Goal: Task Accomplishment & Management: Manage account settings

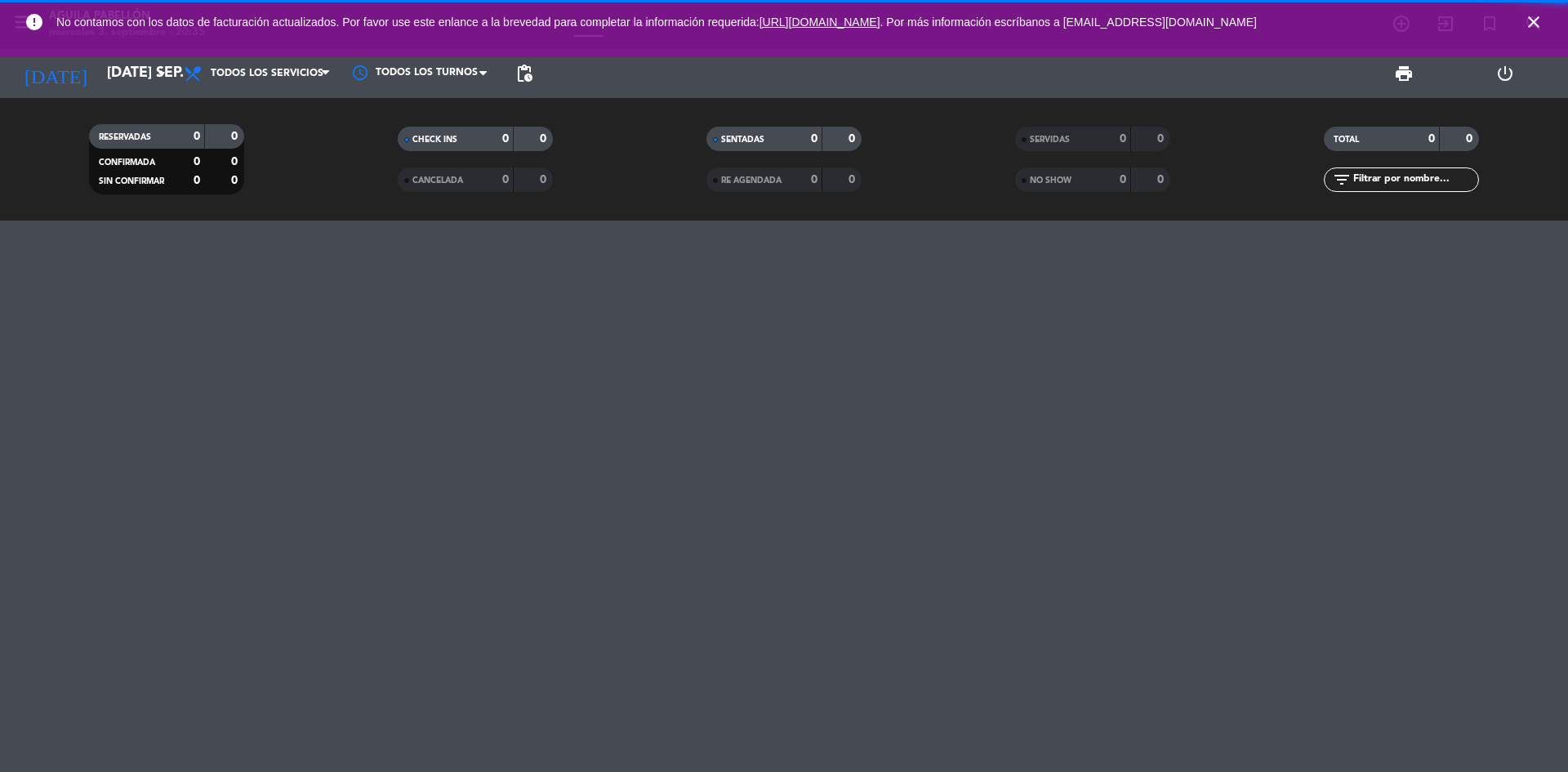
click at [1533, 25] on icon "close" at bounding box center [1533, 22] width 20 height 20
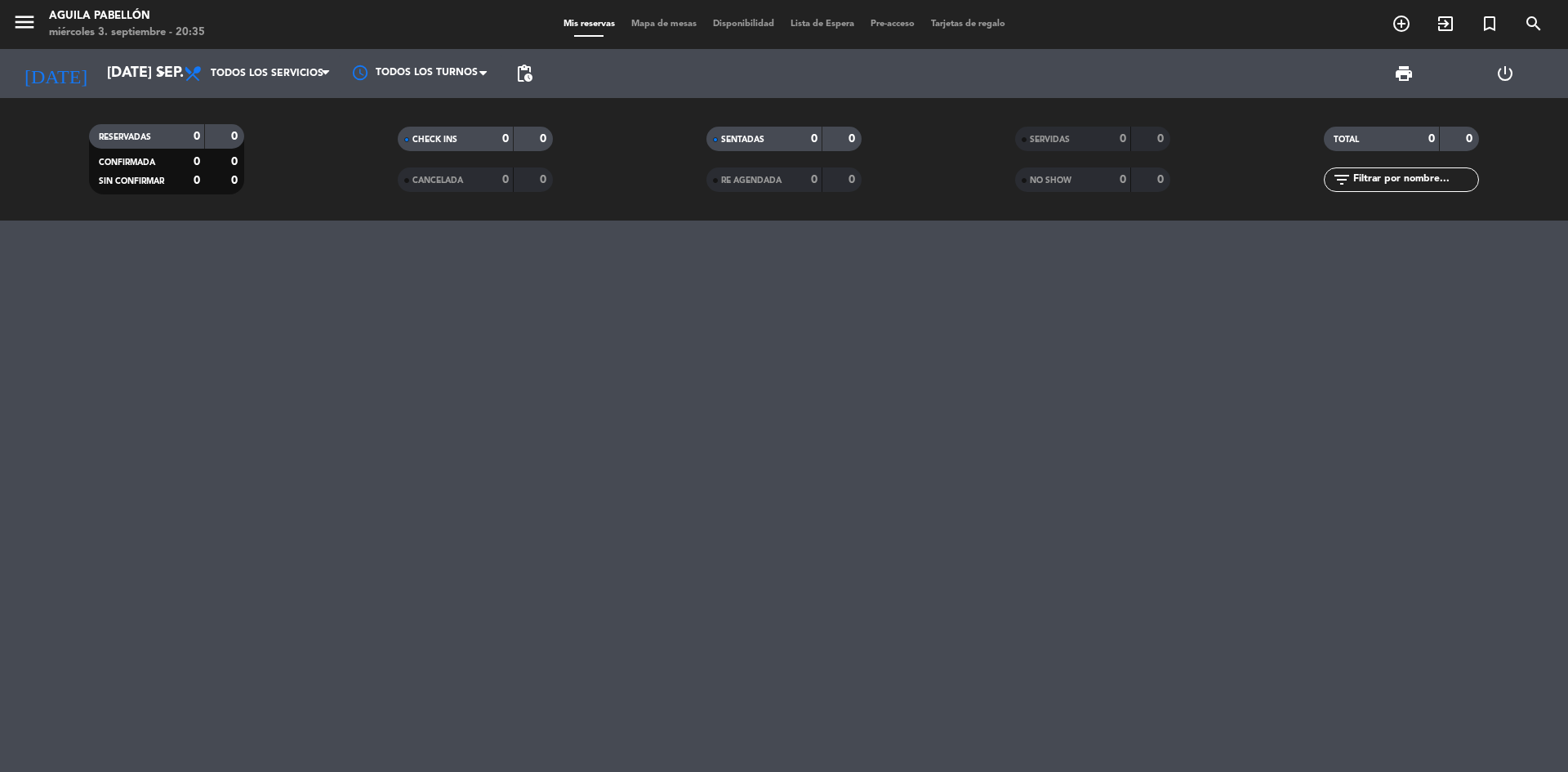
click at [9, 28] on div "menu [PERSON_NAME] Pabellón miércoles 3. septiembre - 20:35" at bounding box center [195, 24] width 392 height 39
click at [27, 23] on icon "menu" at bounding box center [24, 22] width 24 height 24
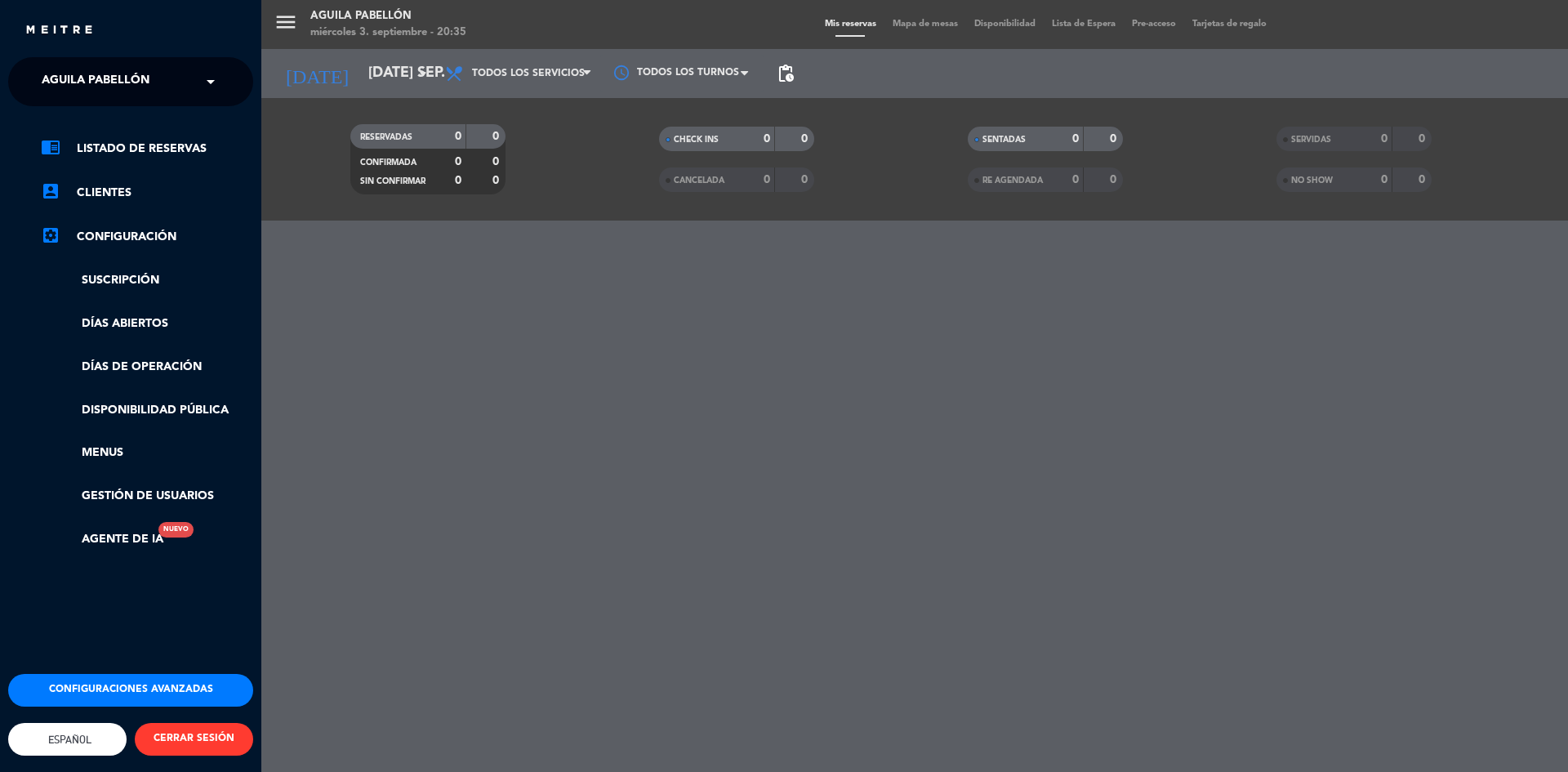
click at [216, 727] on button "CERRAR SESIÓN" at bounding box center [194, 738] width 118 height 33
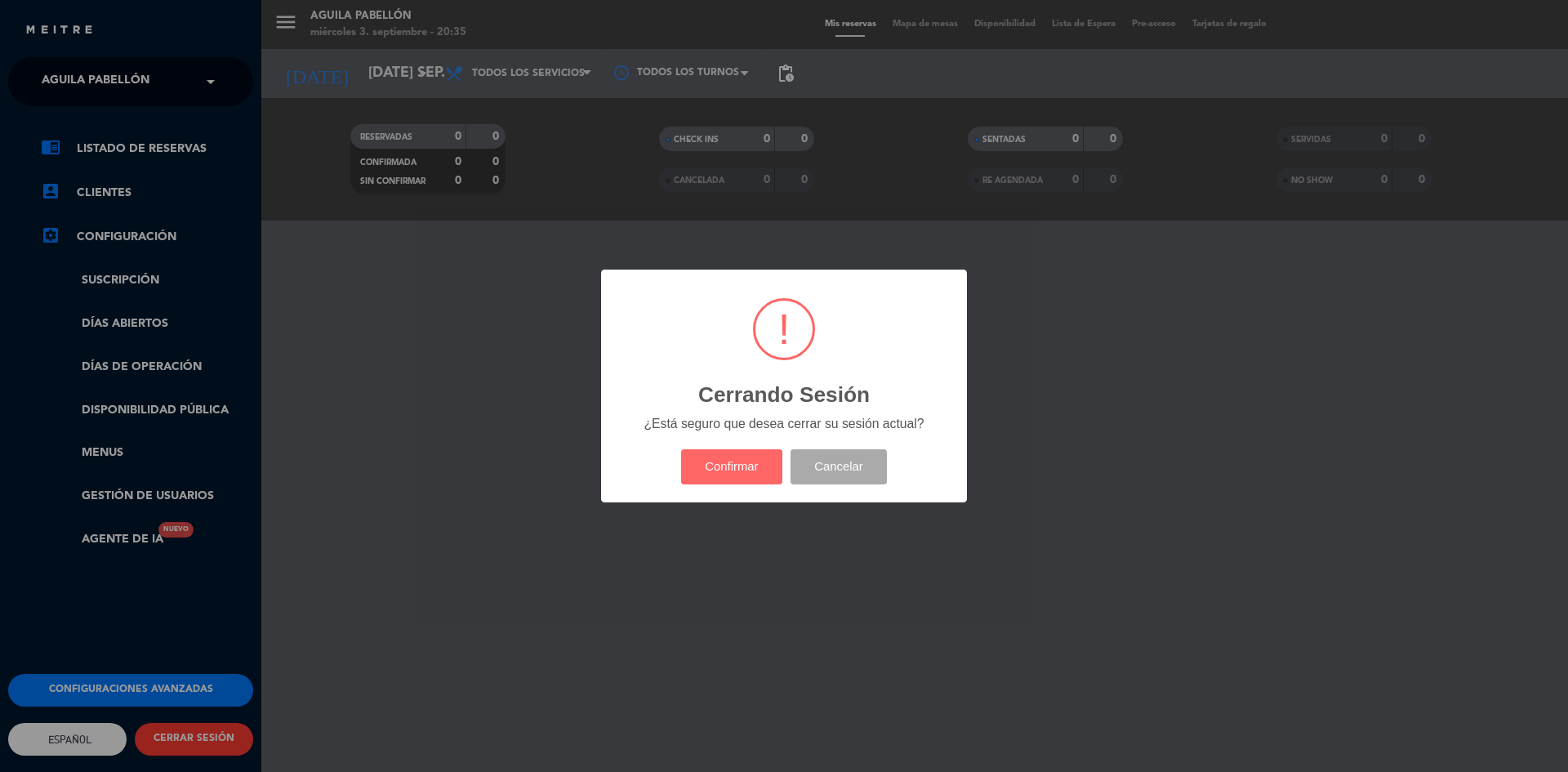
drag, startPoint x: 726, startPoint y: 457, endPoint x: 603, endPoint y: 472, distance: 123.9
click at [726, 457] on button "Confirmar" at bounding box center [732, 466] width 102 height 35
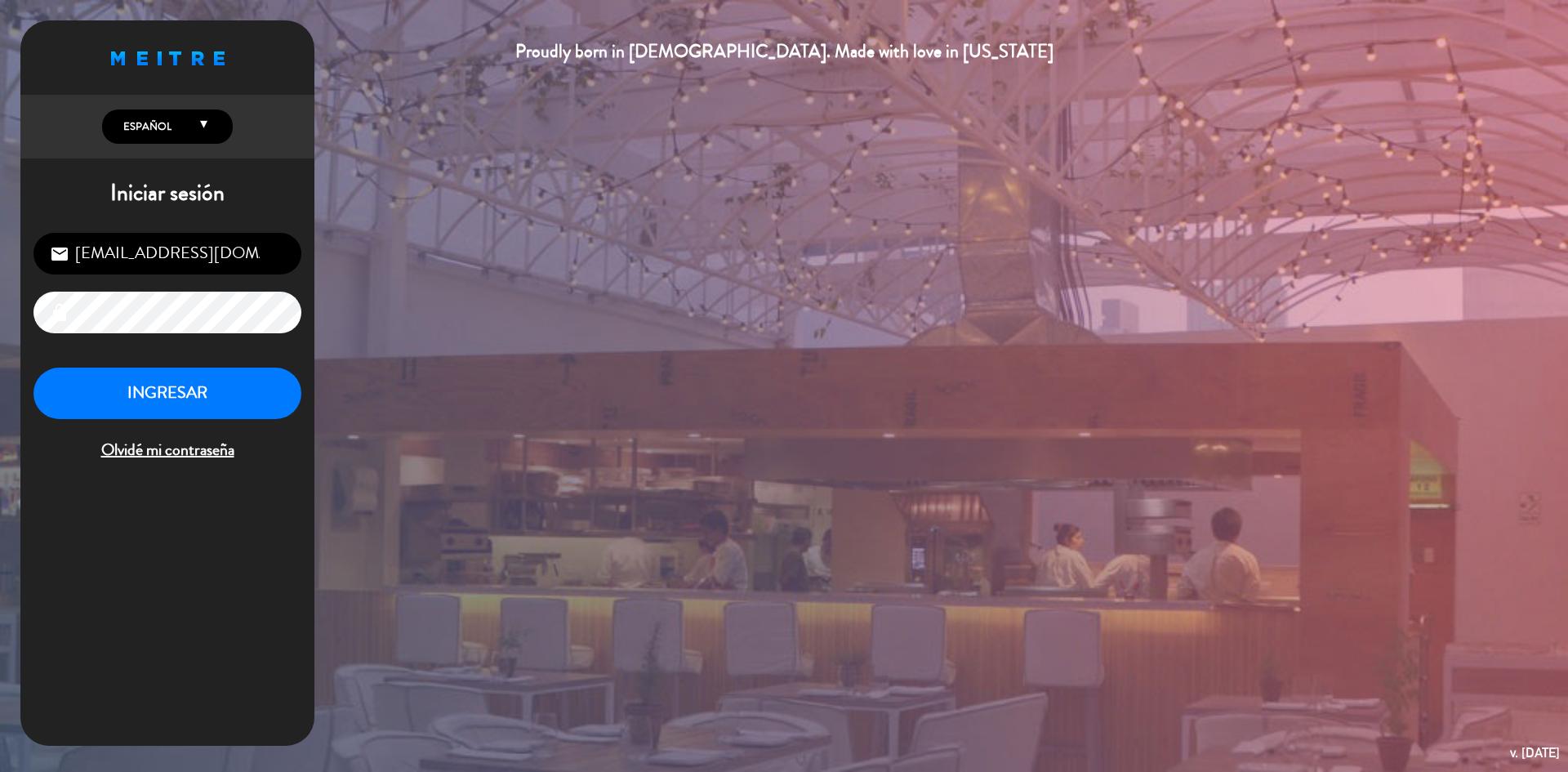
click at [218, 271] on input "[EMAIL_ADDRESS][DOMAIN_NAME]" at bounding box center [167, 254] width 268 height 41
drag, startPoint x: 73, startPoint y: 255, endPoint x: 447, endPoint y: 247, distance: 374.1
click at [447, 247] on div "Proudly born in [DEMOGRAPHIC_DATA]. Made with love in [US_STATE] English Españo…" at bounding box center [784, 386] width 1568 height 772
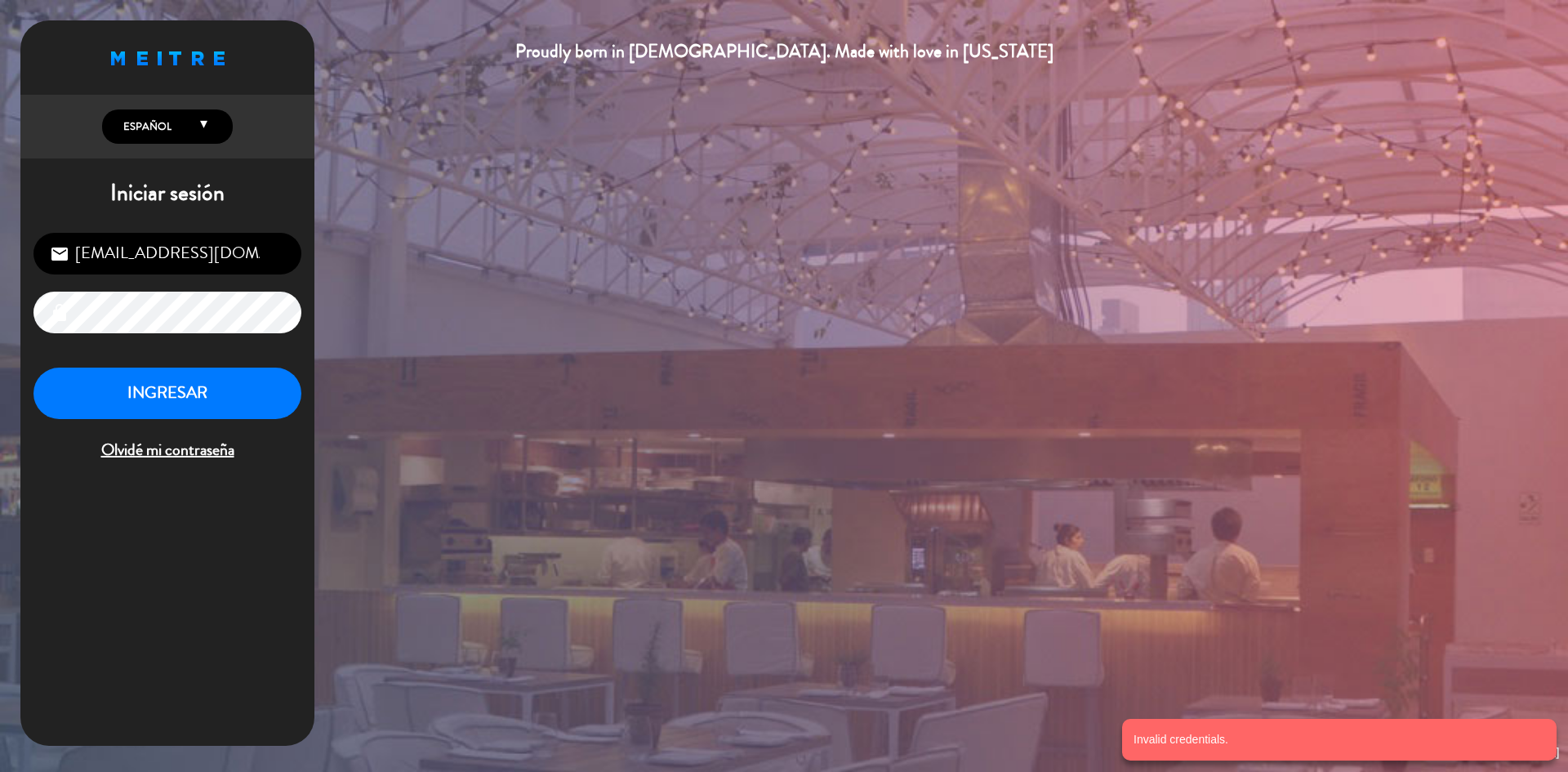
drag, startPoint x: 519, startPoint y: 367, endPoint x: 509, endPoint y: 367, distance: 10.0
click at [518, 367] on div "Proudly born in [DEMOGRAPHIC_DATA]. Made with love in [US_STATE] English Españo…" at bounding box center [784, 386] width 1568 height 772
click at [0, 364] on div "Proudly born in [DEMOGRAPHIC_DATA]. Made with love in [US_STATE] English Españo…" at bounding box center [784, 386] width 1568 height 772
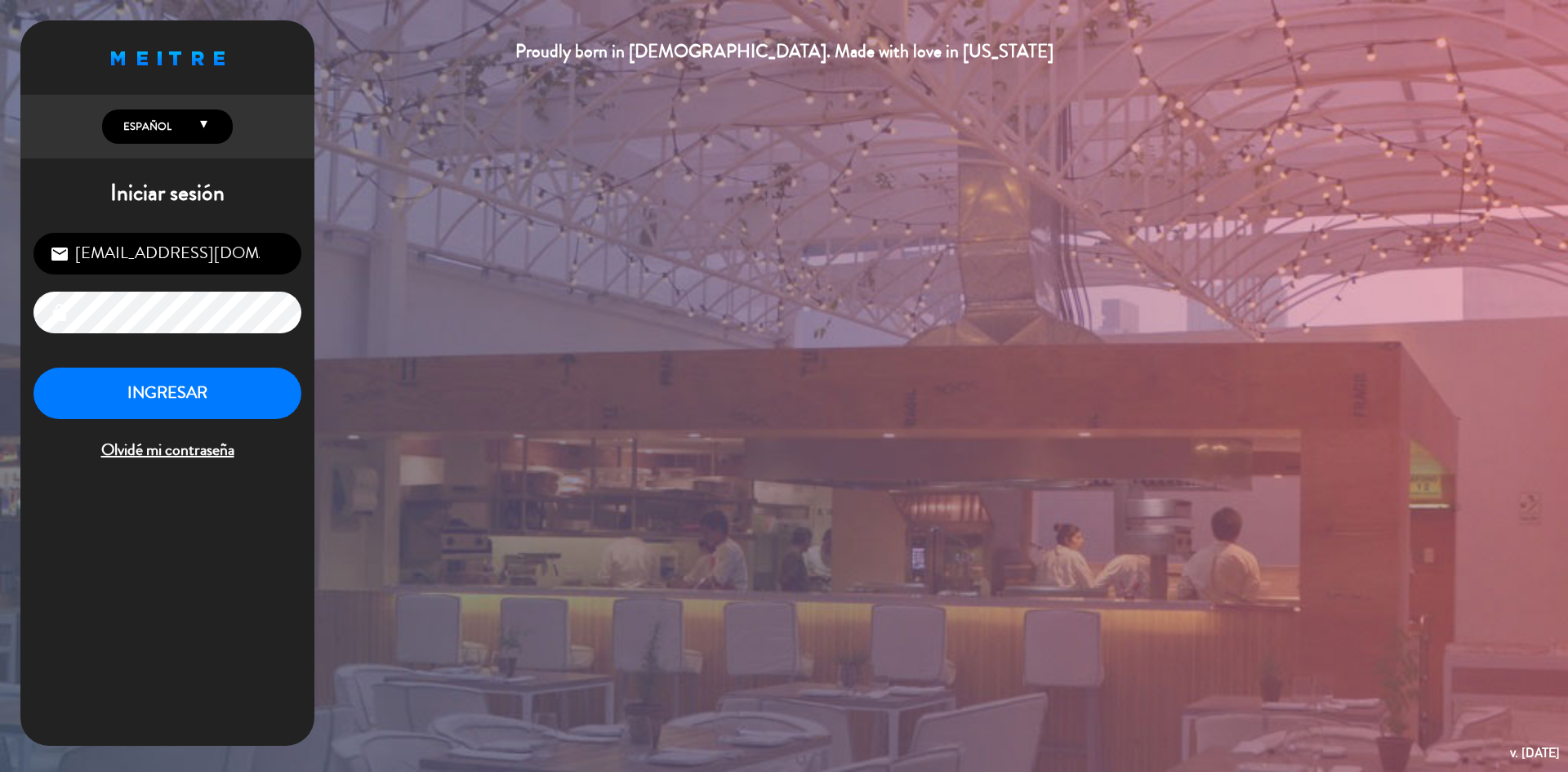
click at [267, 253] on input "[EMAIL_ADDRESS][DOMAIN_NAME]" at bounding box center [167, 254] width 268 height 41
click at [78, 252] on input "[EMAIL_ADDRESS][DOMAIN_NAME]" at bounding box center [167, 254] width 268 height 41
type input "[EMAIL_ADDRESS][DOMAIN_NAME]"
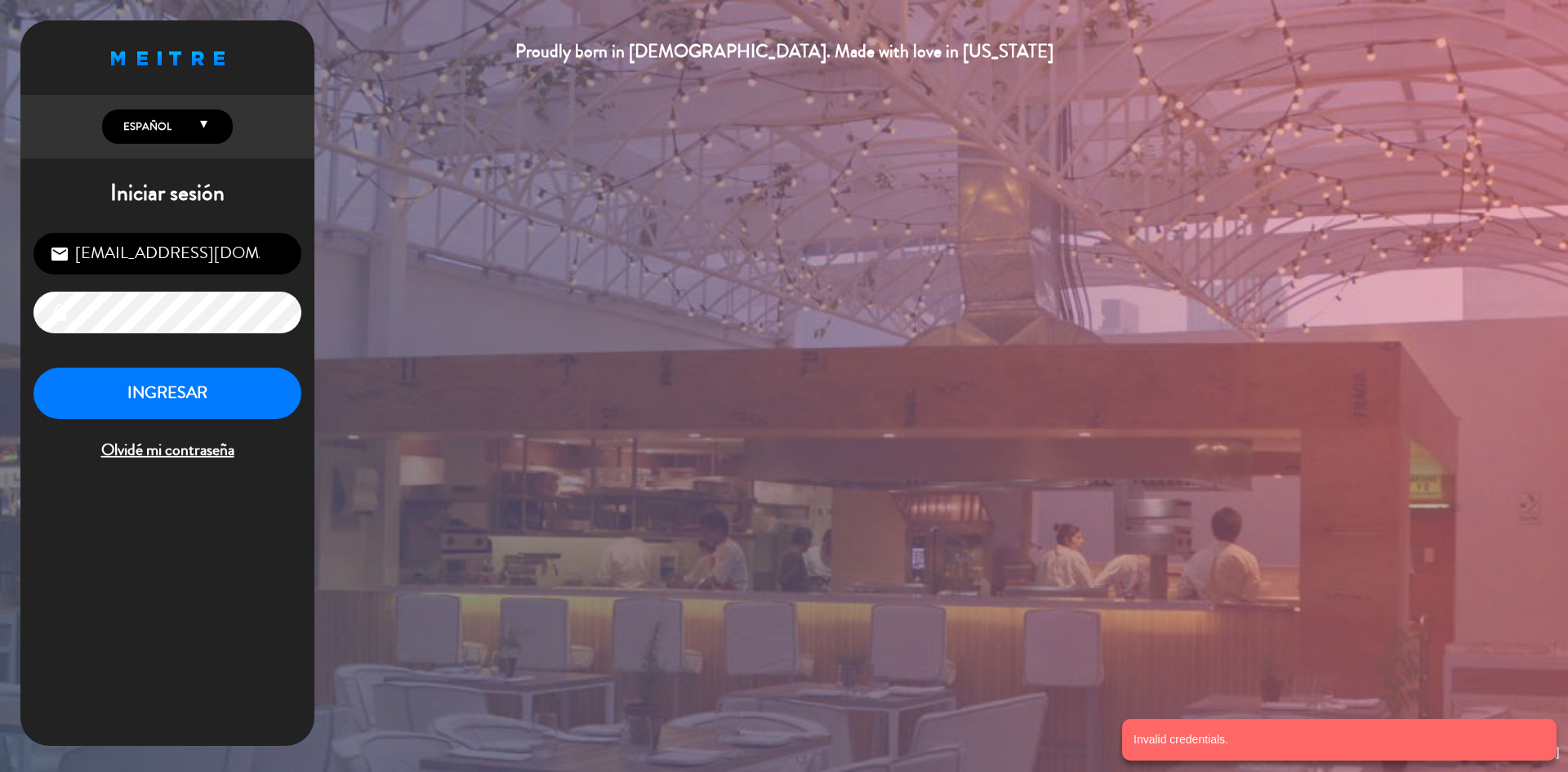
click at [148, 443] on span "Olvidé mi contraseña" at bounding box center [167, 450] width 268 height 27
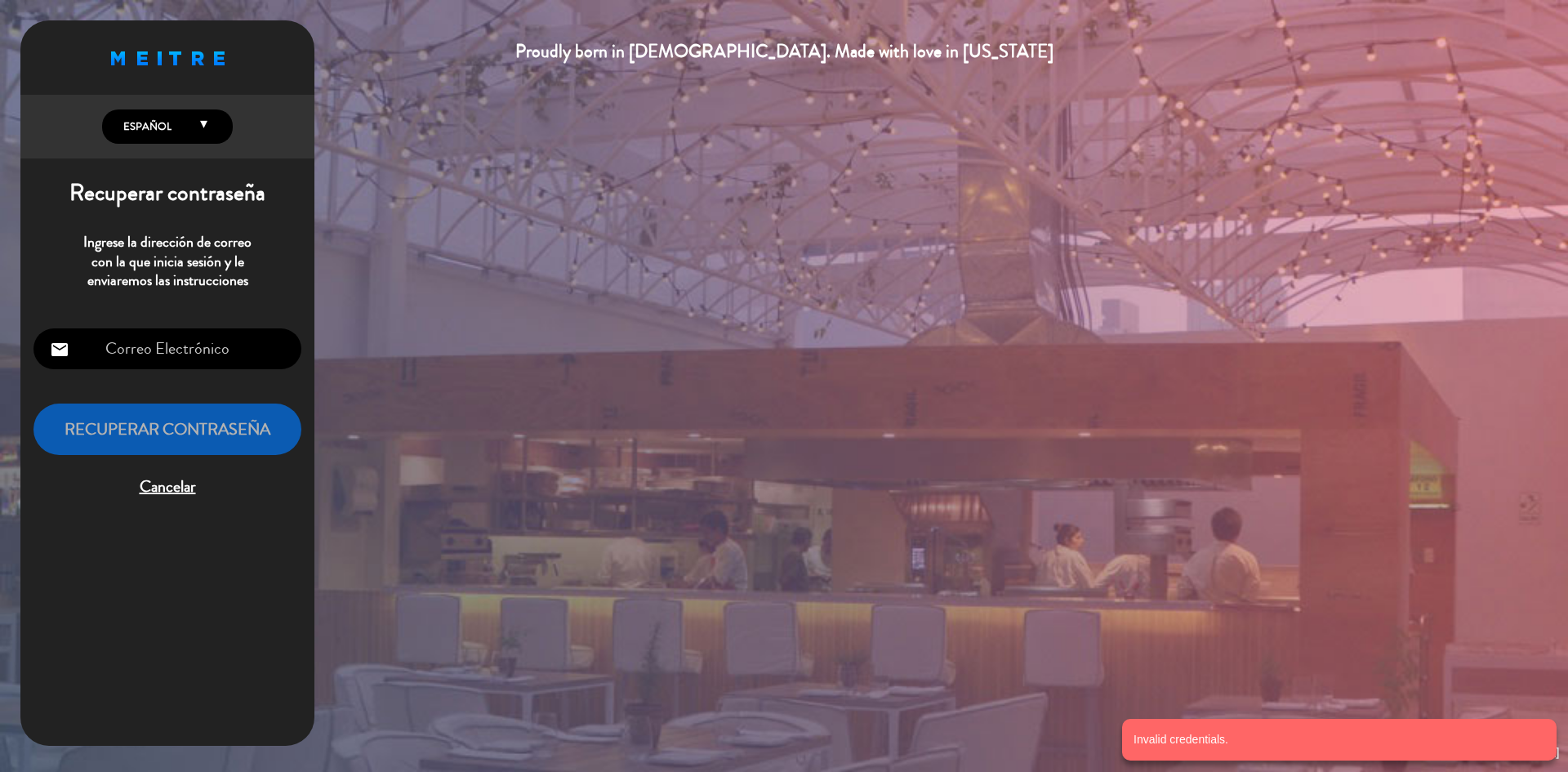
click at [228, 343] on input "email" at bounding box center [167, 348] width 268 height 41
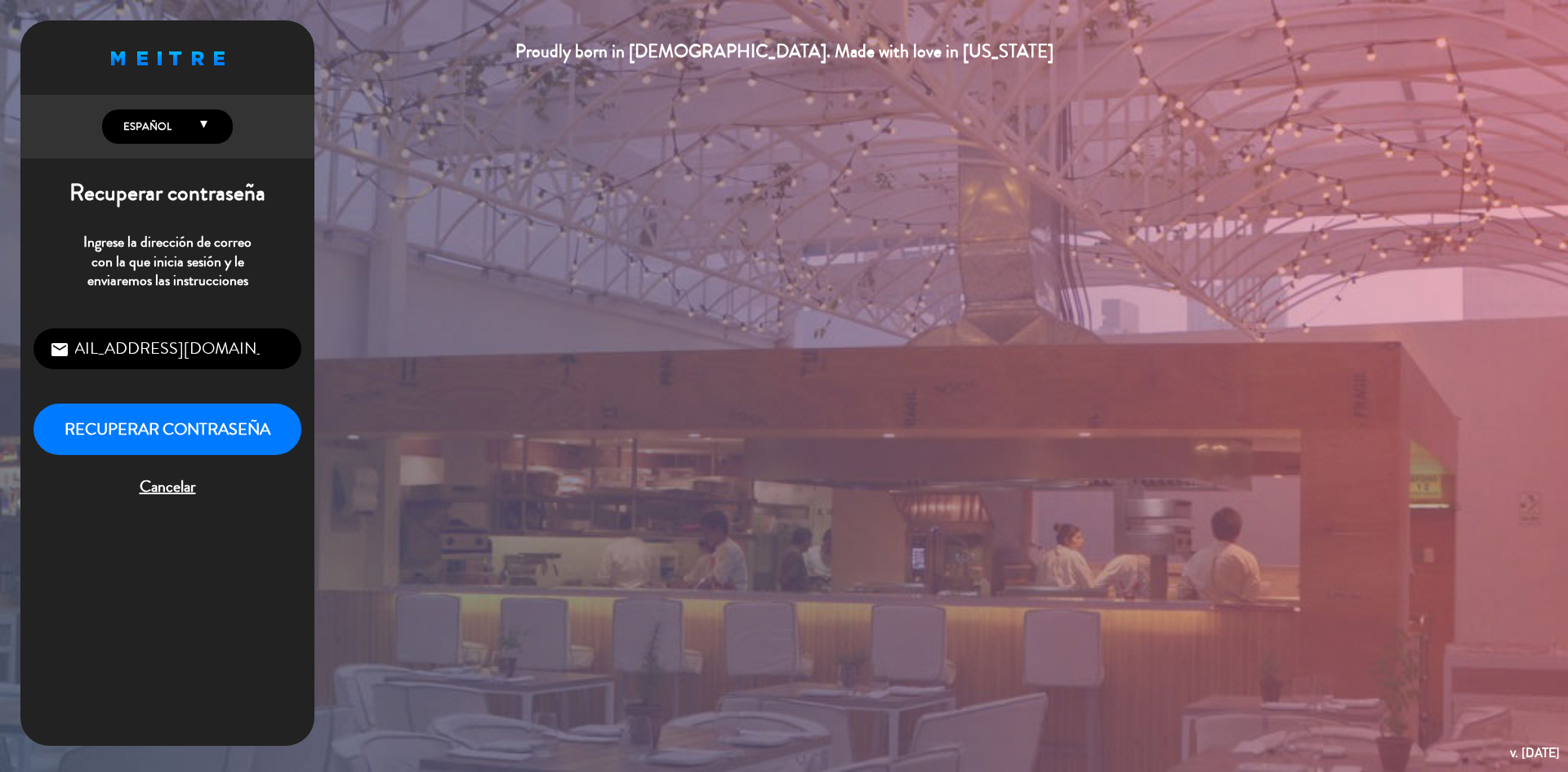
click at [34, 403] on button "Recuperar contraseña" at bounding box center [167, 428] width 268 height 52
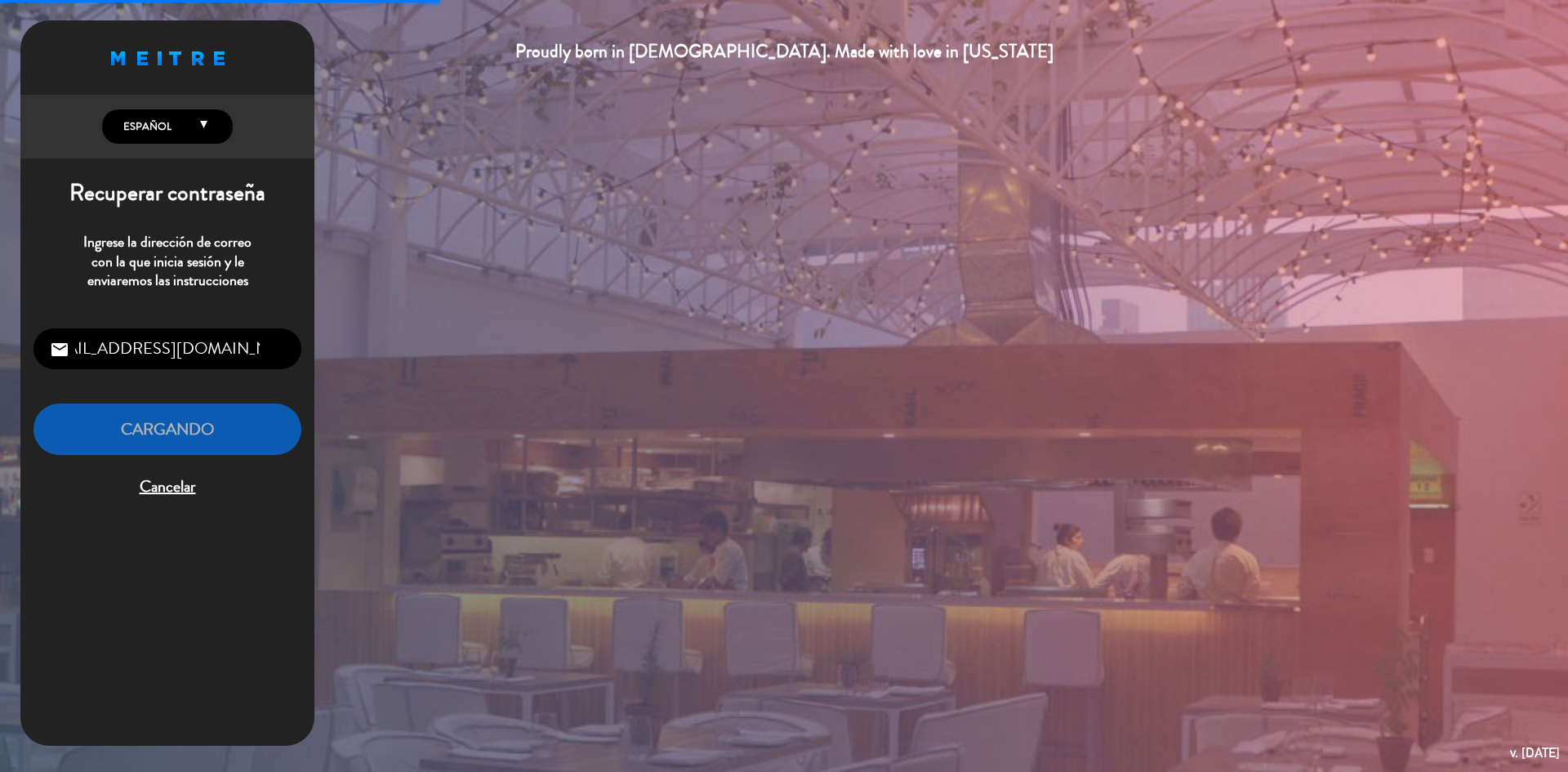
scroll to position [0, 31]
drag, startPoint x: 265, startPoint y: 346, endPoint x: 227, endPoint y: 360, distance: 40.5
click at [227, 360] on input "[EMAIL_ADDRESS][DOMAIN_NAME]" at bounding box center [167, 348] width 268 height 41
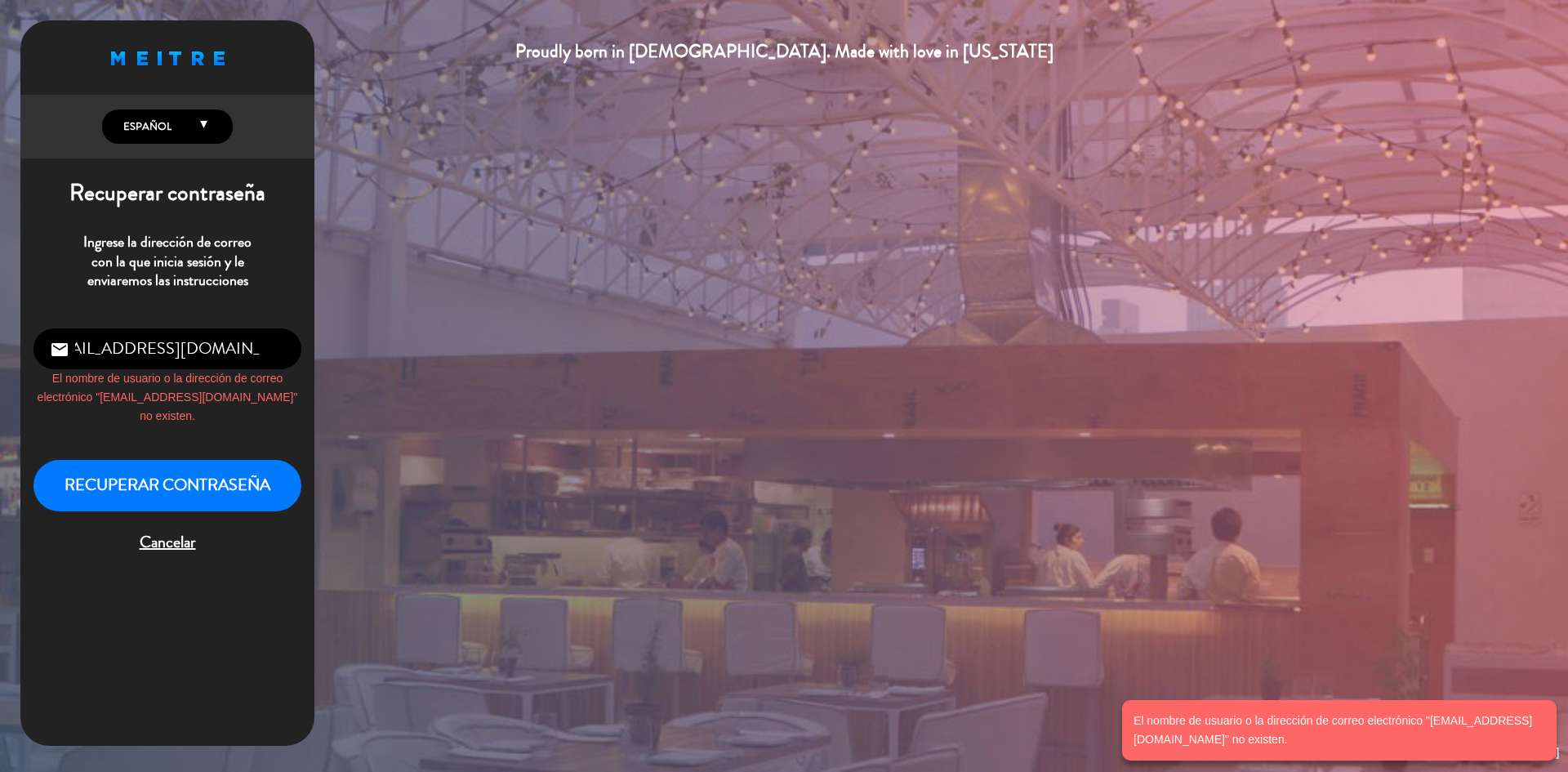
type input "[EMAIL_ADDRESS][DOMAIN_NAME]"
click at [262, 480] on div "Recuperar contraseña Cancelar" at bounding box center [167, 507] width 268 height 97
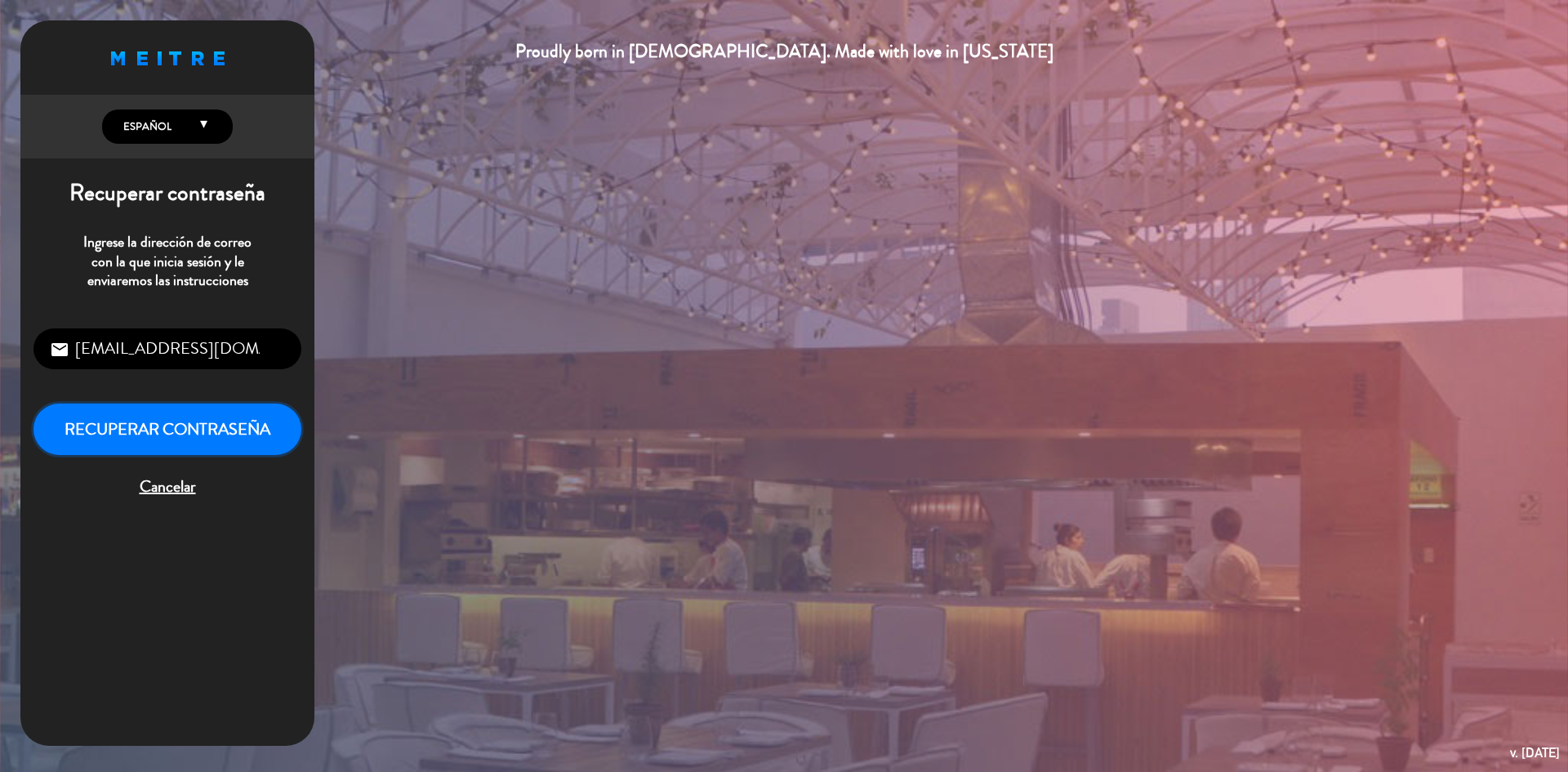
click at [224, 436] on button "Recuperar contraseña" at bounding box center [167, 428] width 268 height 52
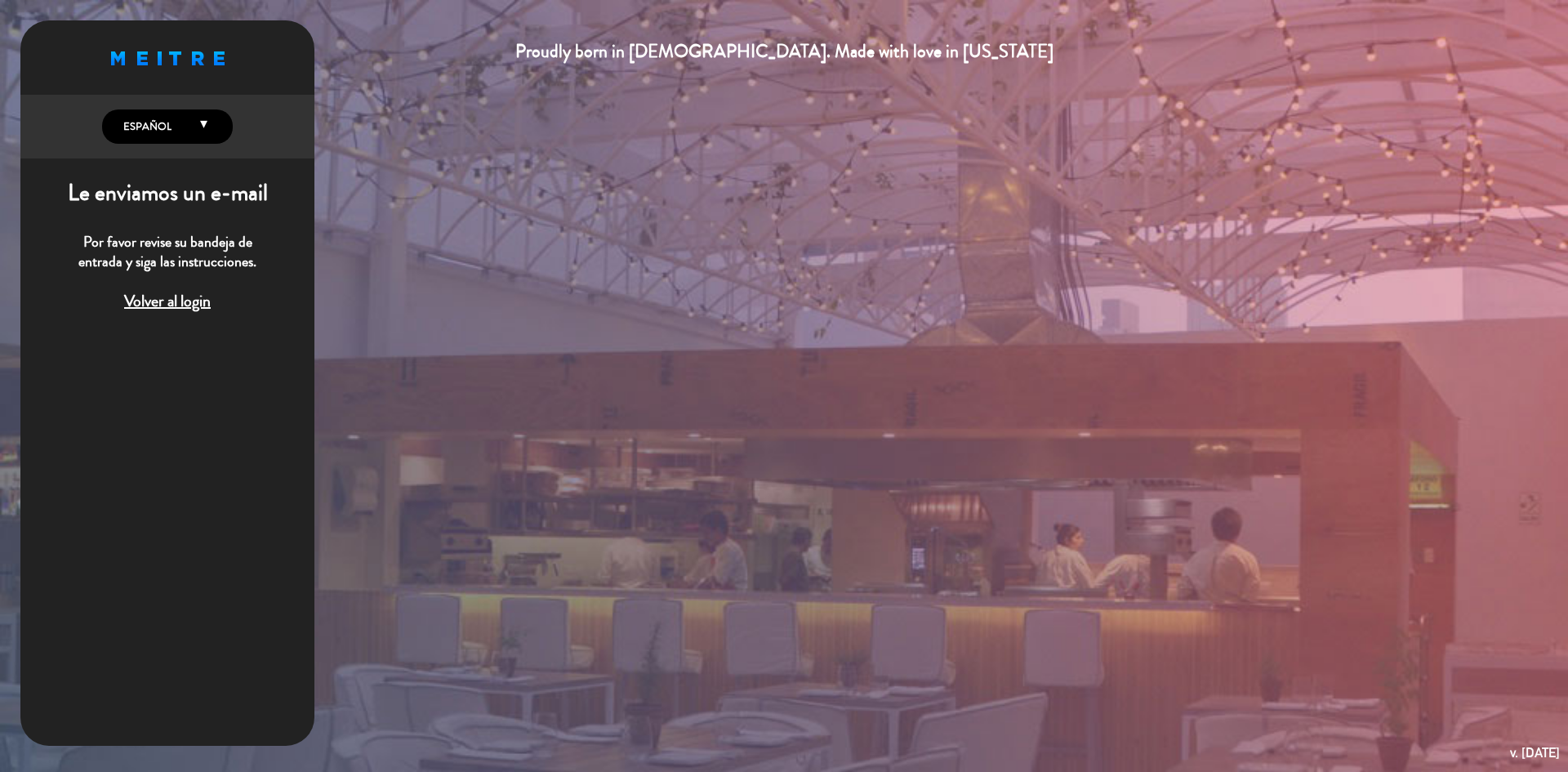
click at [177, 296] on span "Volver al login" at bounding box center [167, 301] width 268 height 27
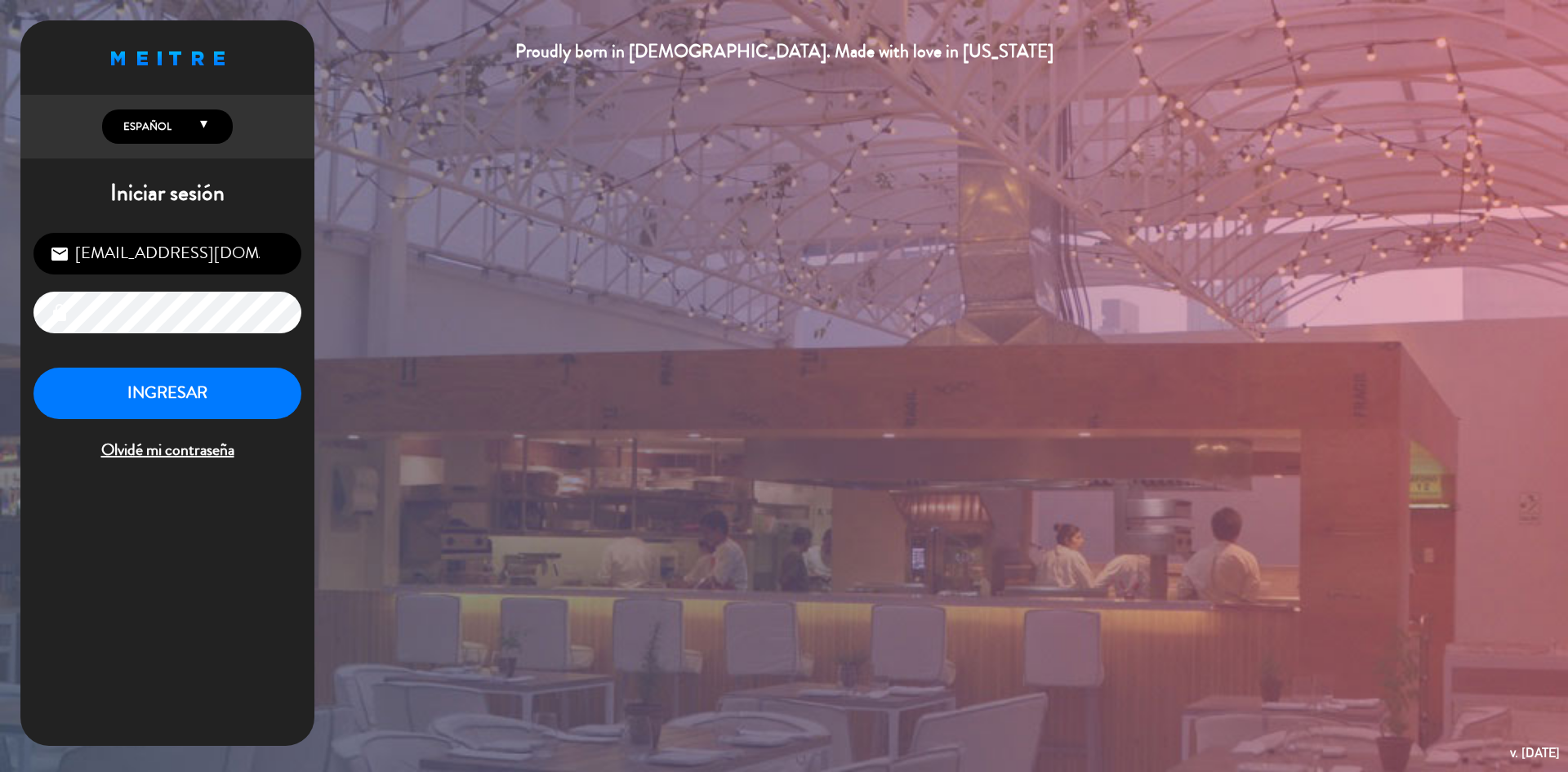
click at [31, 324] on div "[EMAIL_ADDRESS][DOMAIN_NAME] email lock INGRESAR Olvidé mi contraseña" at bounding box center [167, 348] width 294 height 257
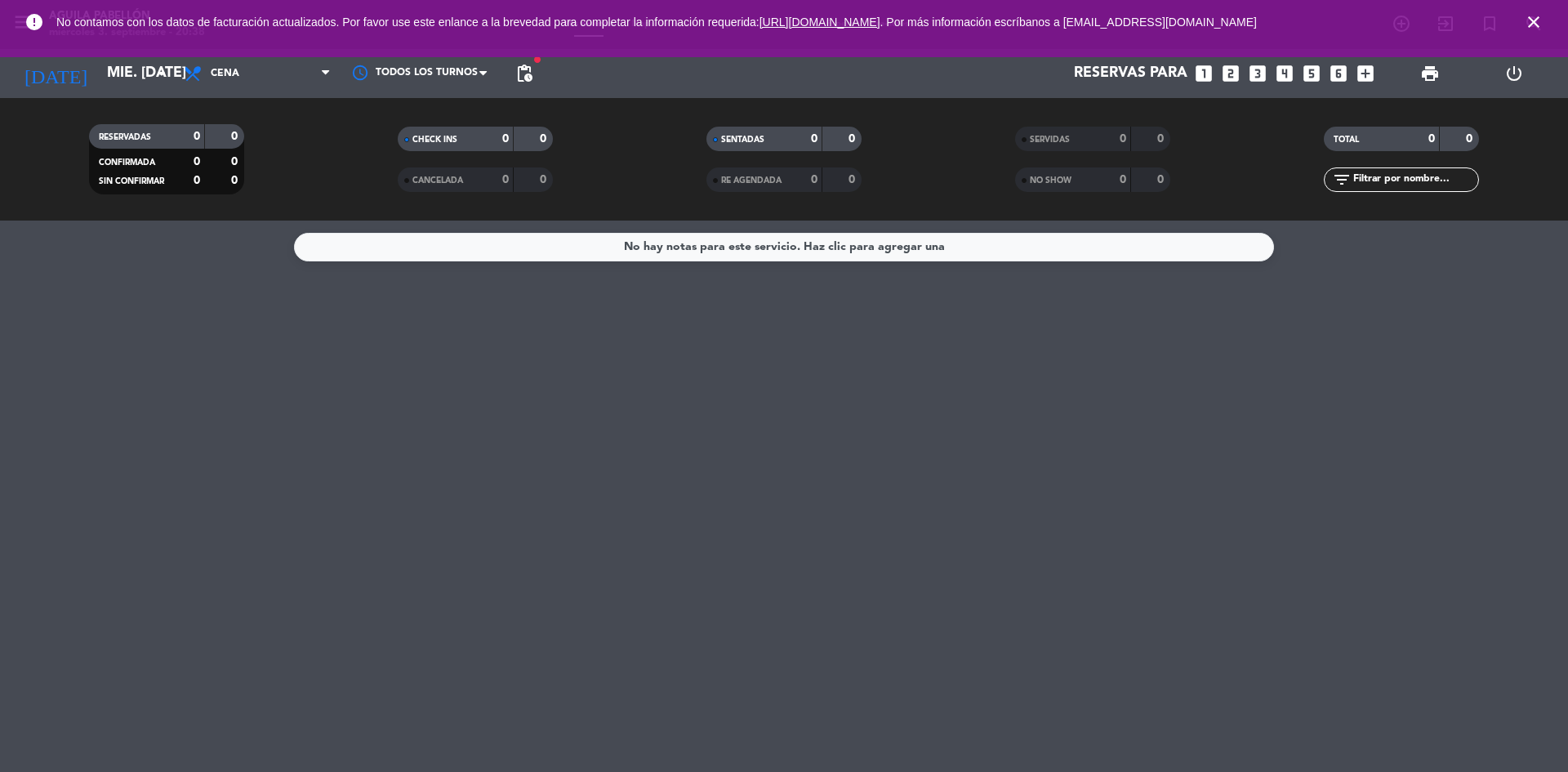
drag, startPoint x: 1538, startPoint y: 21, endPoint x: 1314, endPoint y: 72, distance: 229.7
click at [1537, 21] on icon "close" at bounding box center [1533, 22] width 20 height 20
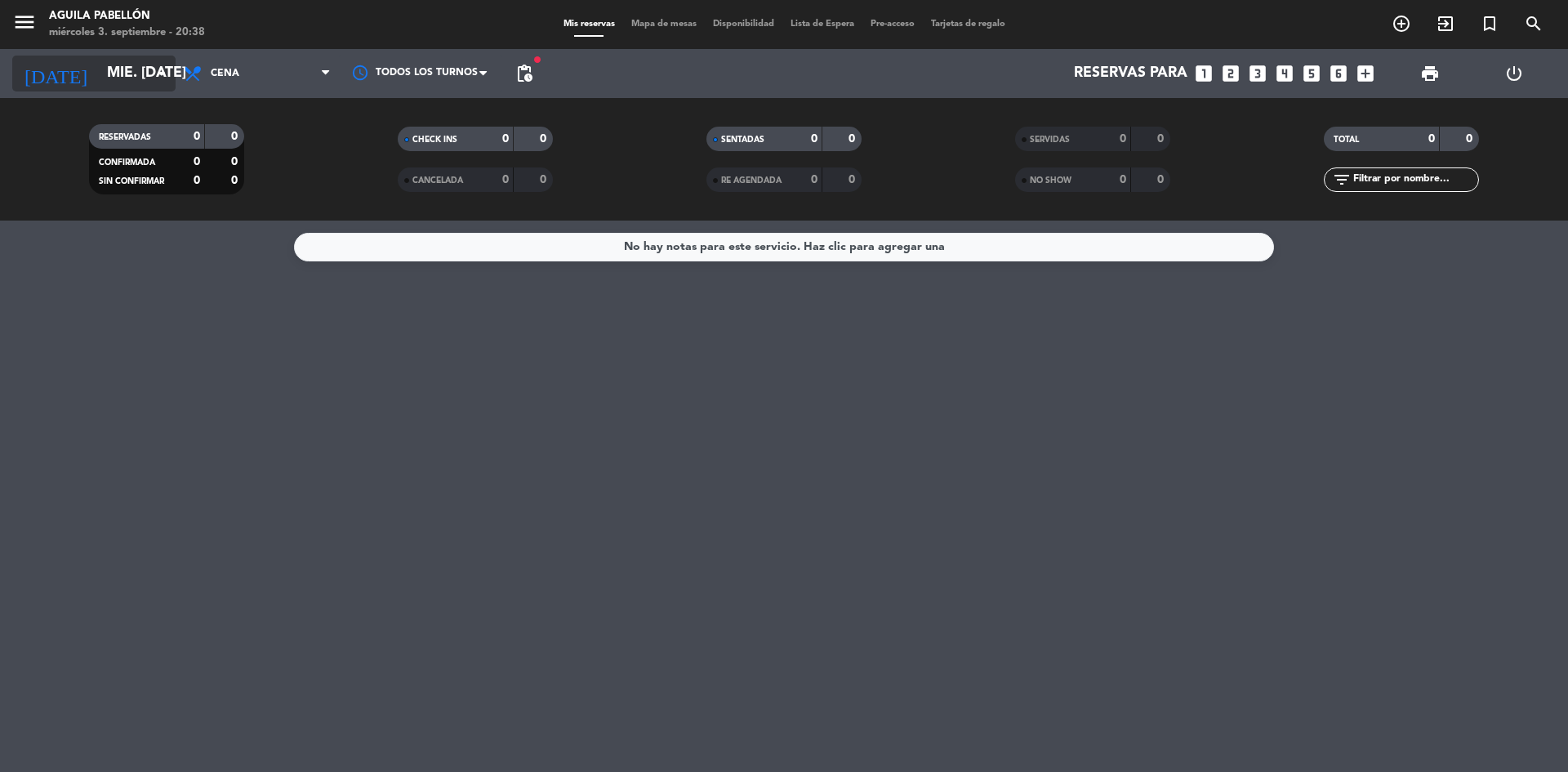
click at [99, 65] on input "mié. [DATE]" at bounding box center [194, 73] width 190 height 33
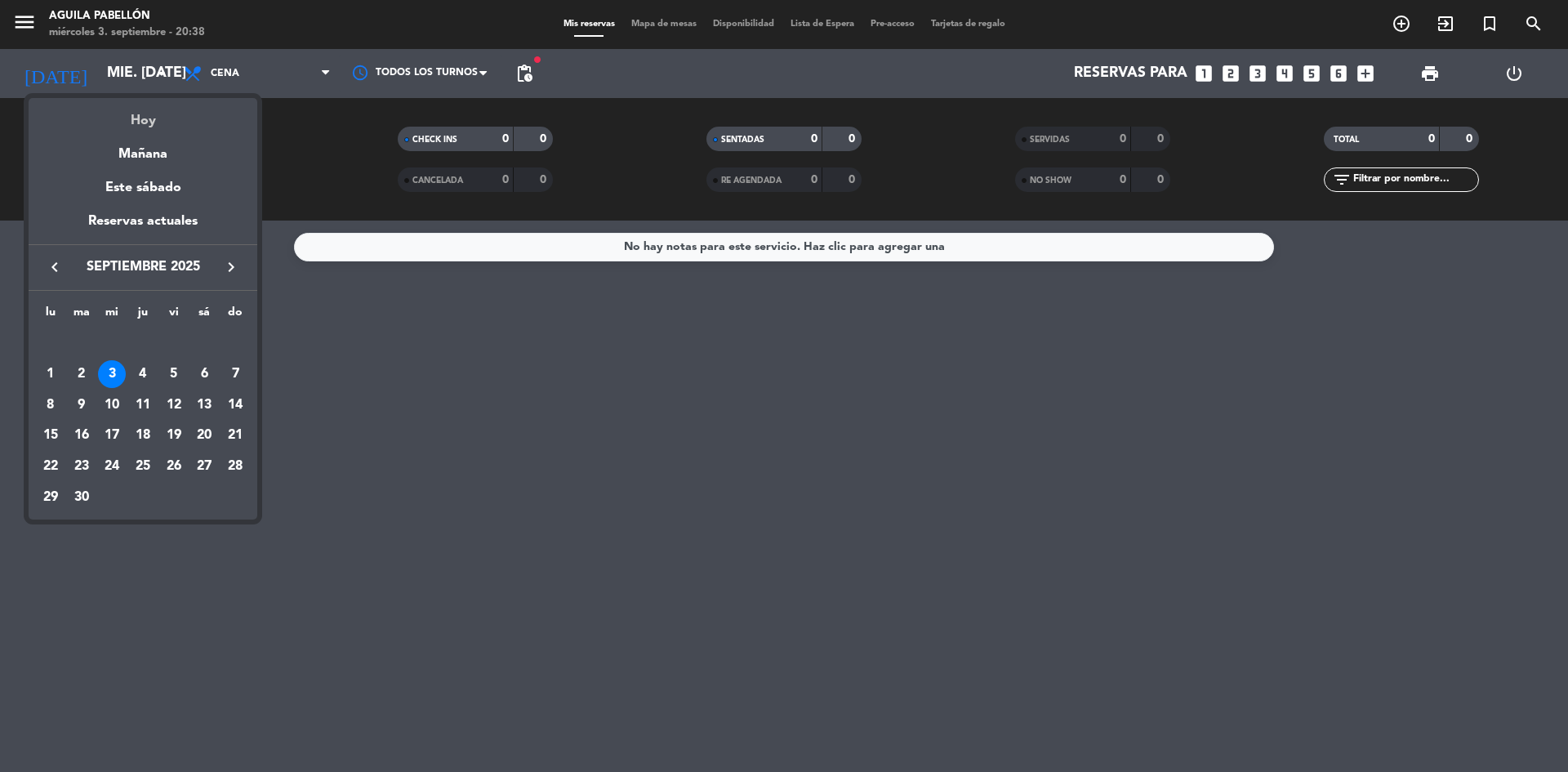
click at [162, 122] on div "Hoy" at bounding box center [142, 115] width 228 height 34
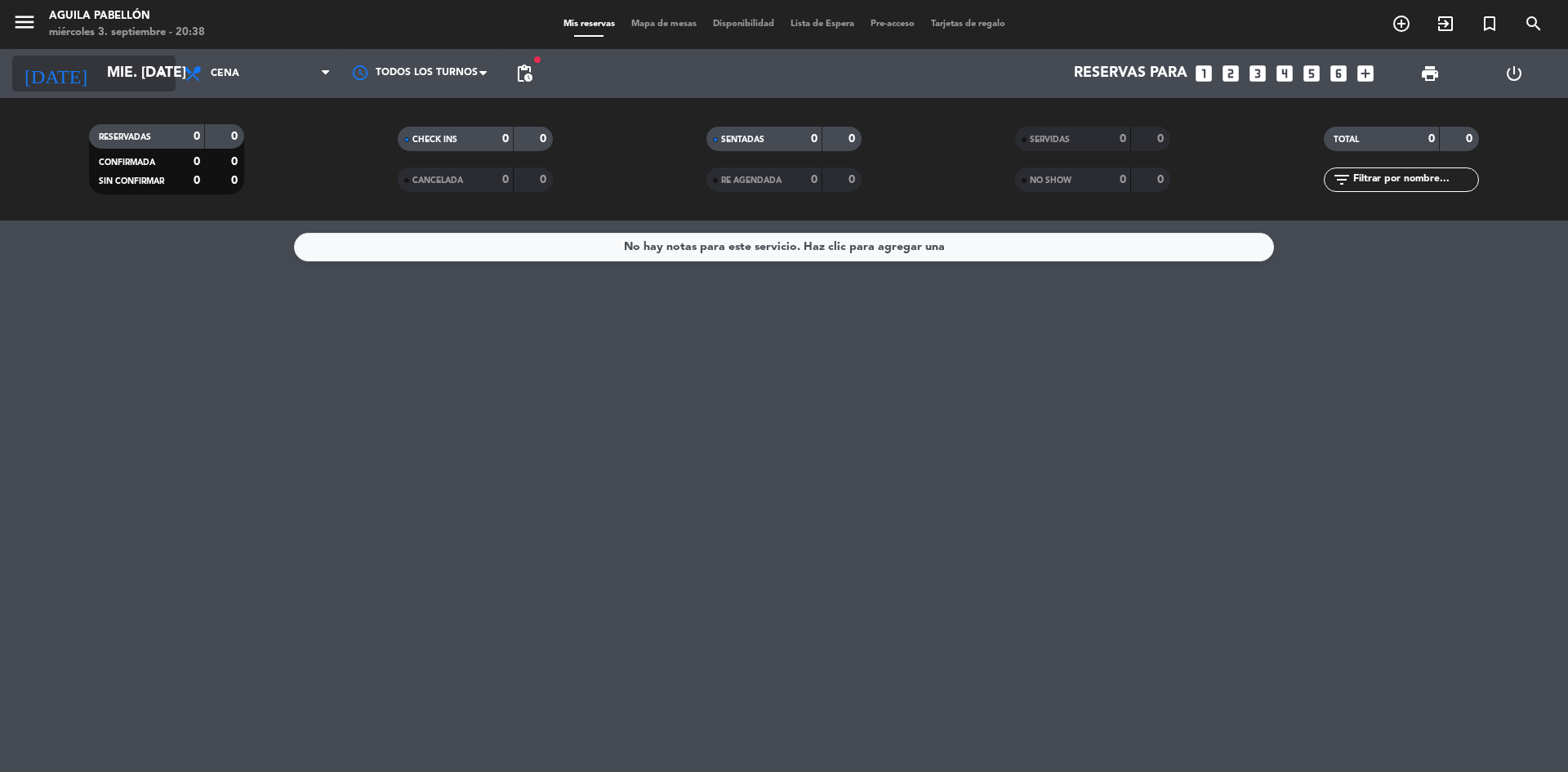
click at [143, 66] on input "mié. [DATE]" at bounding box center [194, 73] width 190 height 33
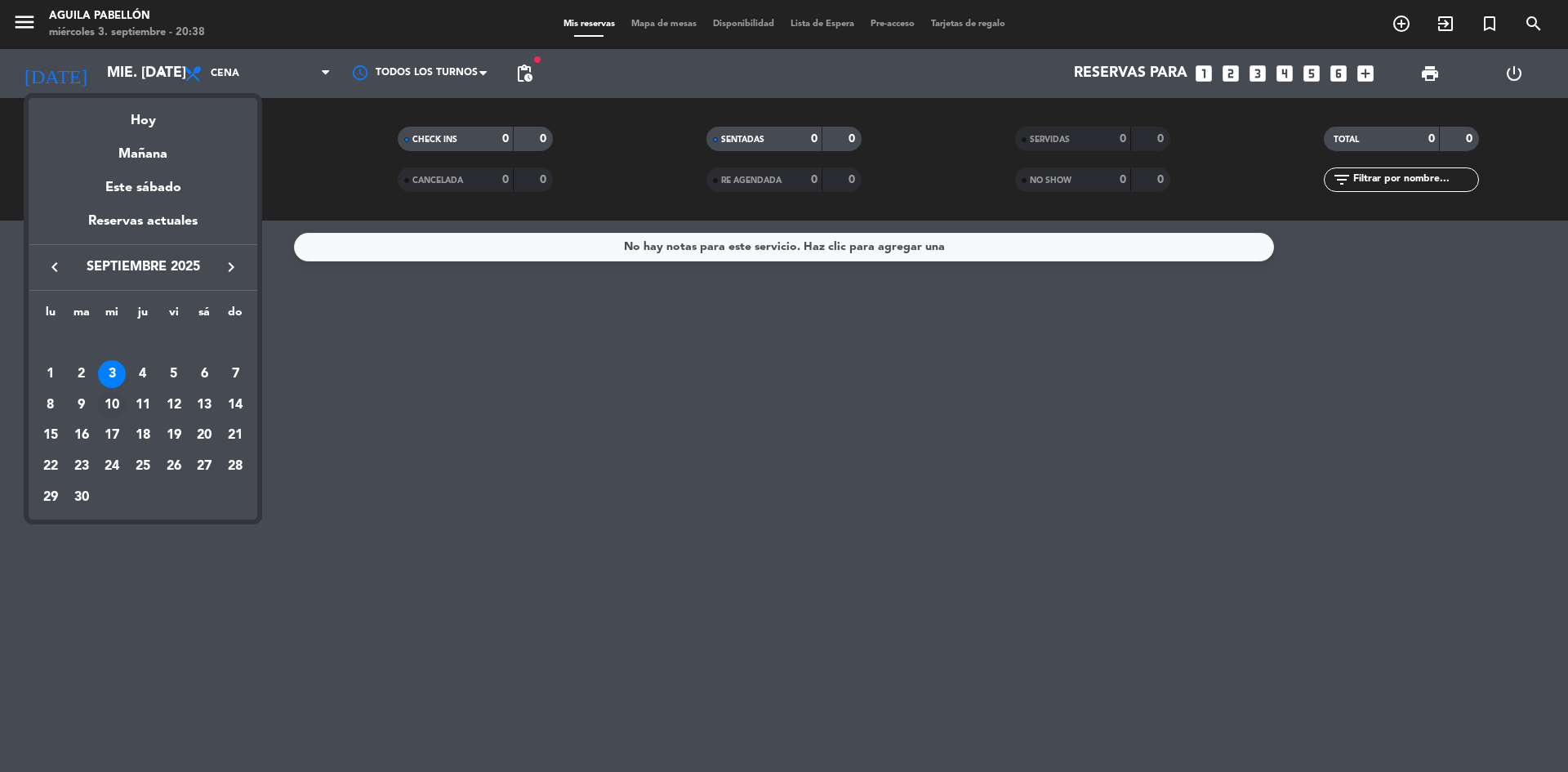
click at [109, 407] on div "10" at bounding box center [112, 405] width 28 height 28
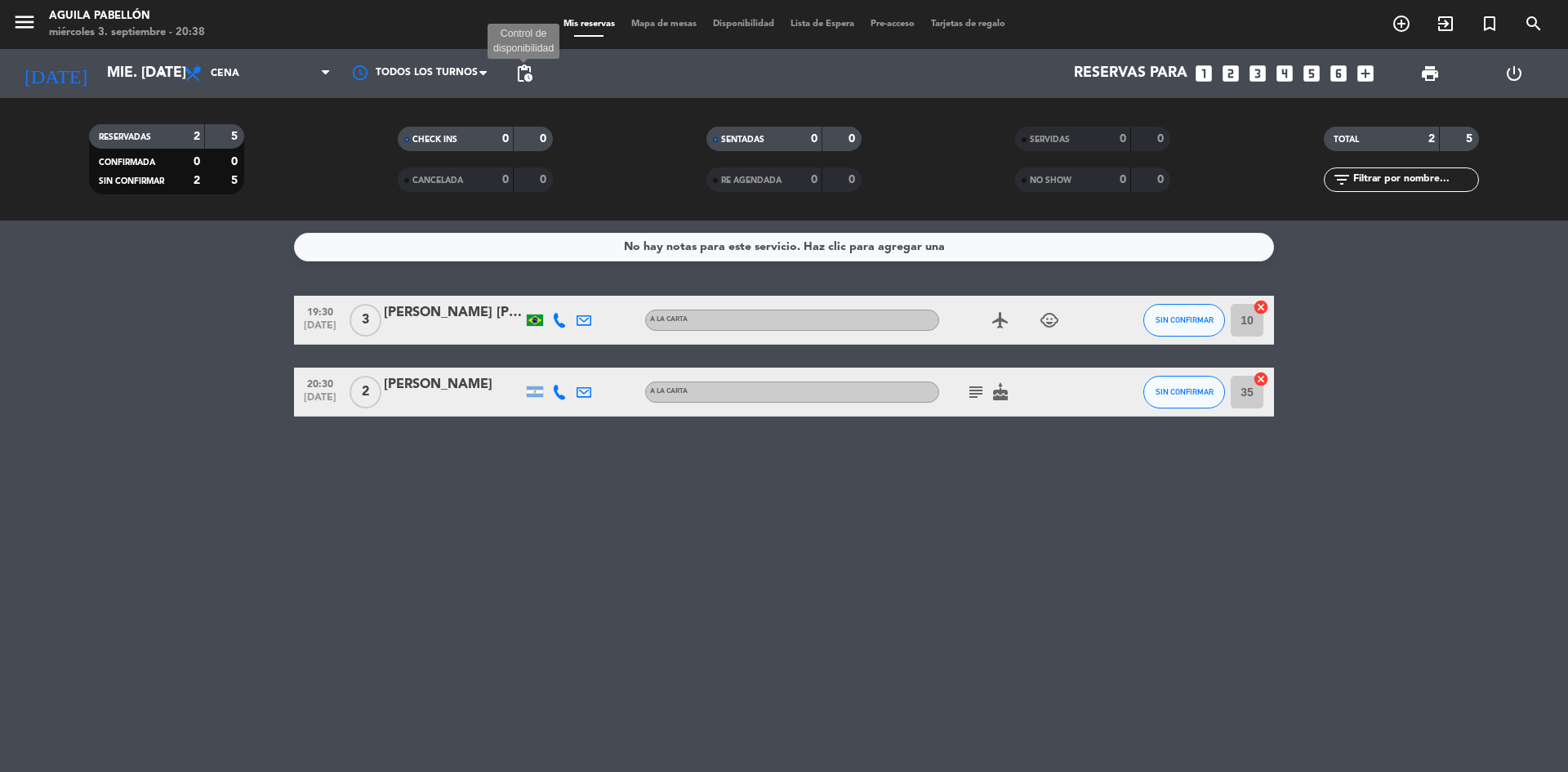
click at [522, 72] on span "pending_actions" at bounding box center [524, 73] width 20 height 20
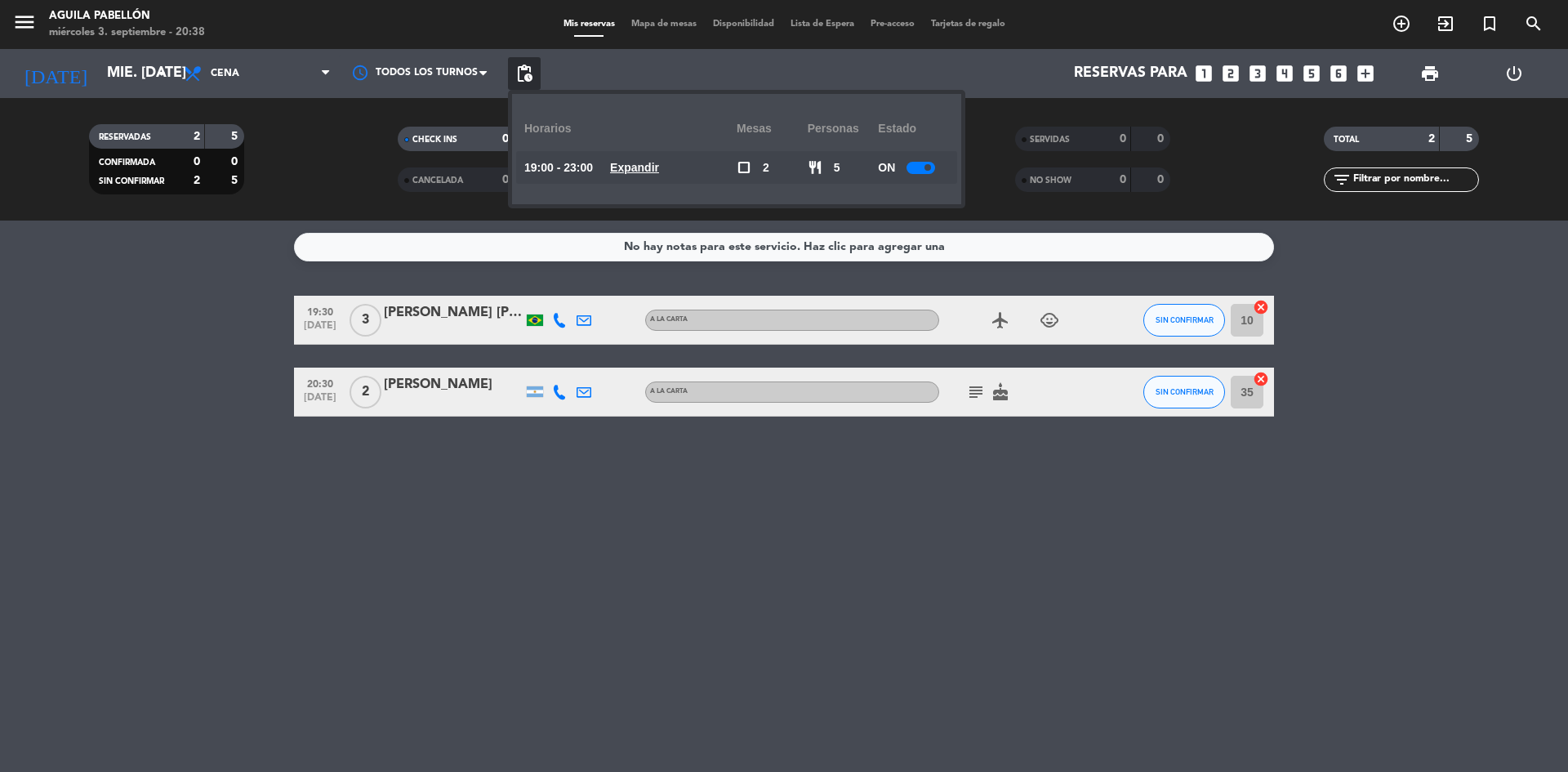
click at [923, 163] on div at bounding box center [921, 167] width 28 height 12
drag, startPoint x: 769, startPoint y: 465, endPoint x: 746, endPoint y: 455, distance: 25.1
click at [765, 463] on div "No hay notas para este servicio. Haz clic para agregar una 19:30 [DATE] 3 [PERS…" at bounding box center [784, 496] width 1568 height 551
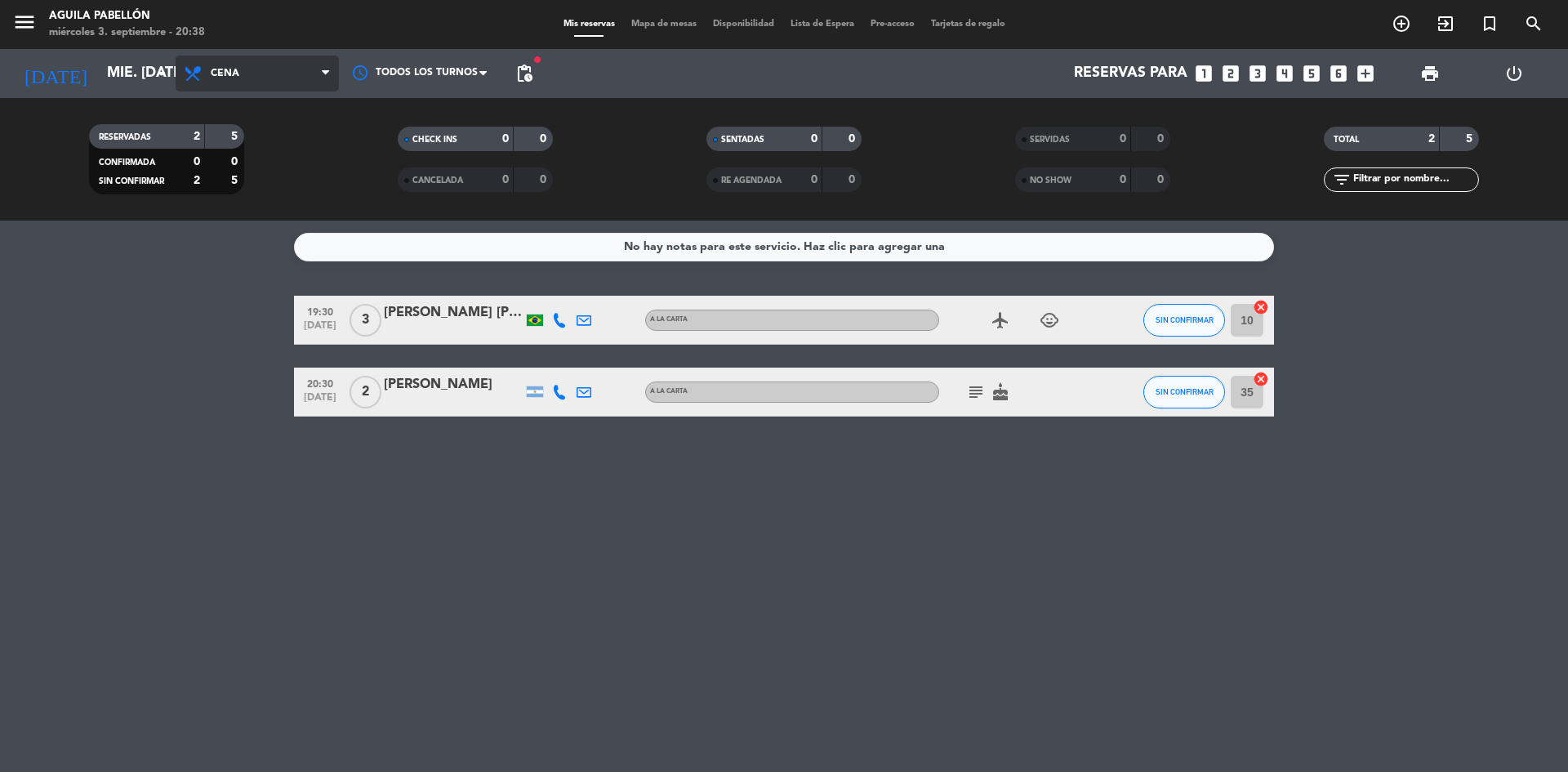
click at [249, 73] on span "Cena" at bounding box center [257, 73] width 163 height 36
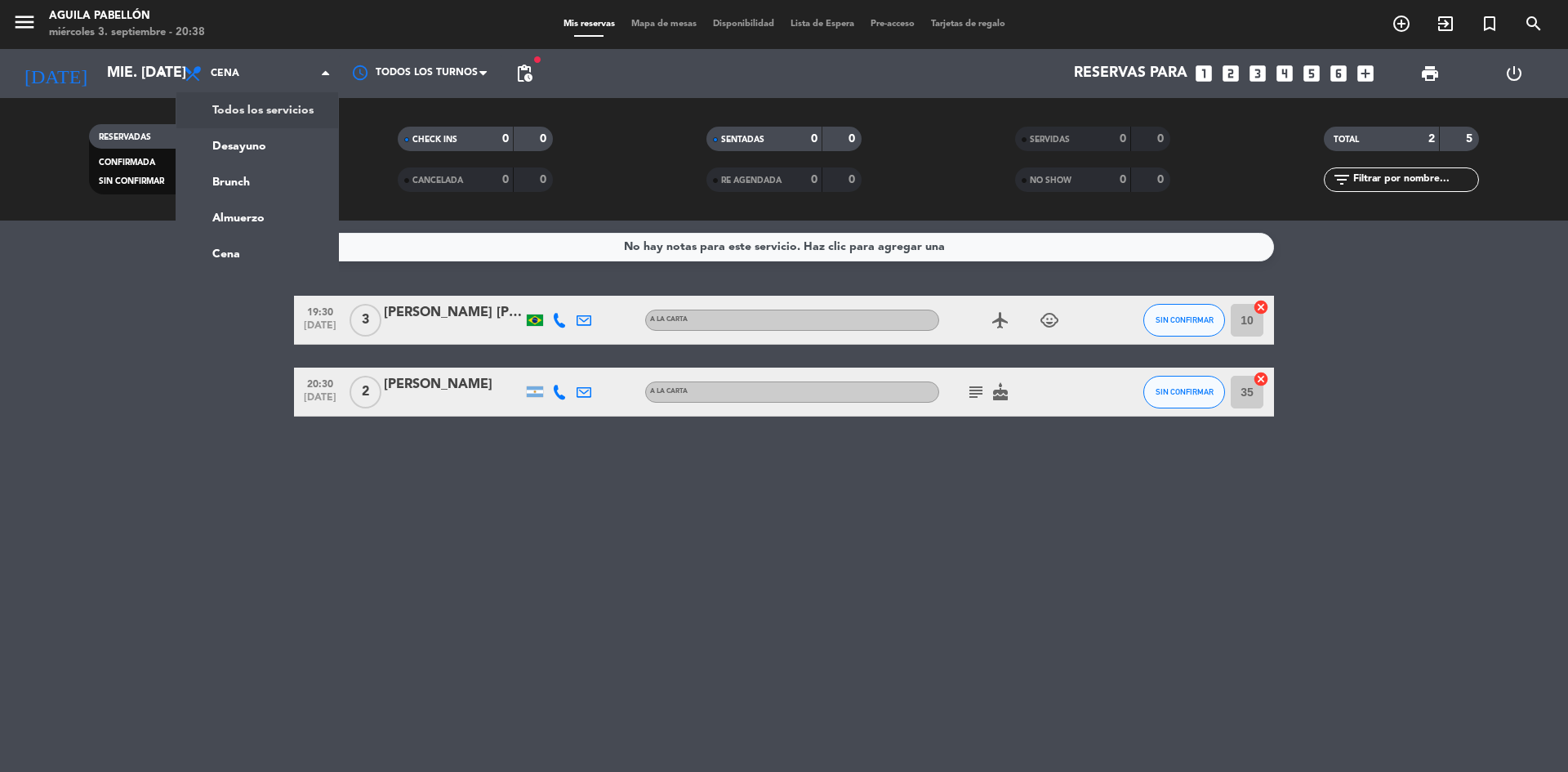
click at [278, 113] on div "menu [PERSON_NAME] Pabellón miércoles 3. septiembre - 20:38 Mis reservas Mapa d…" at bounding box center [784, 110] width 1568 height 221
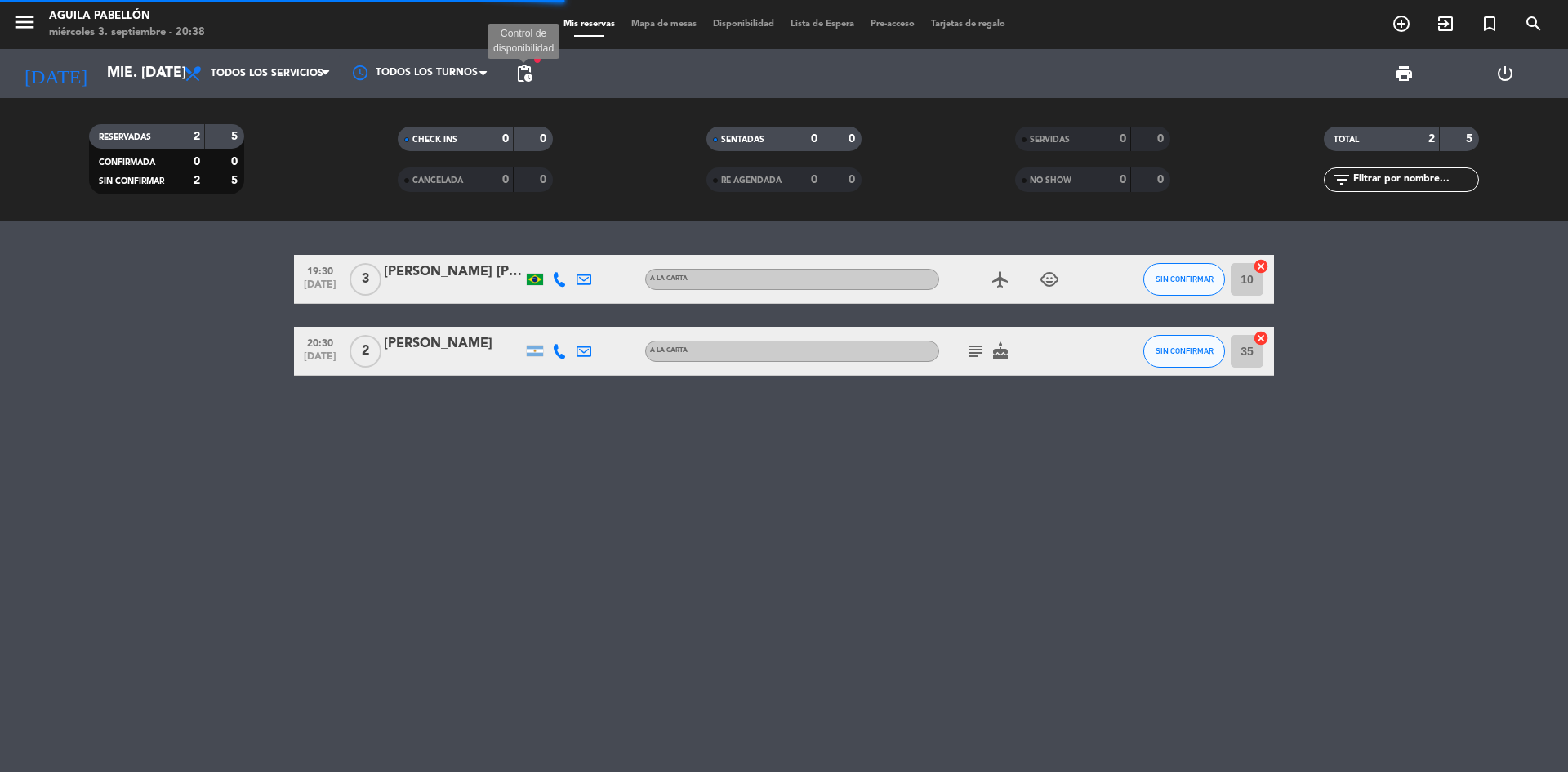
click at [523, 77] on span "pending_actions" at bounding box center [524, 73] width 20 height 20
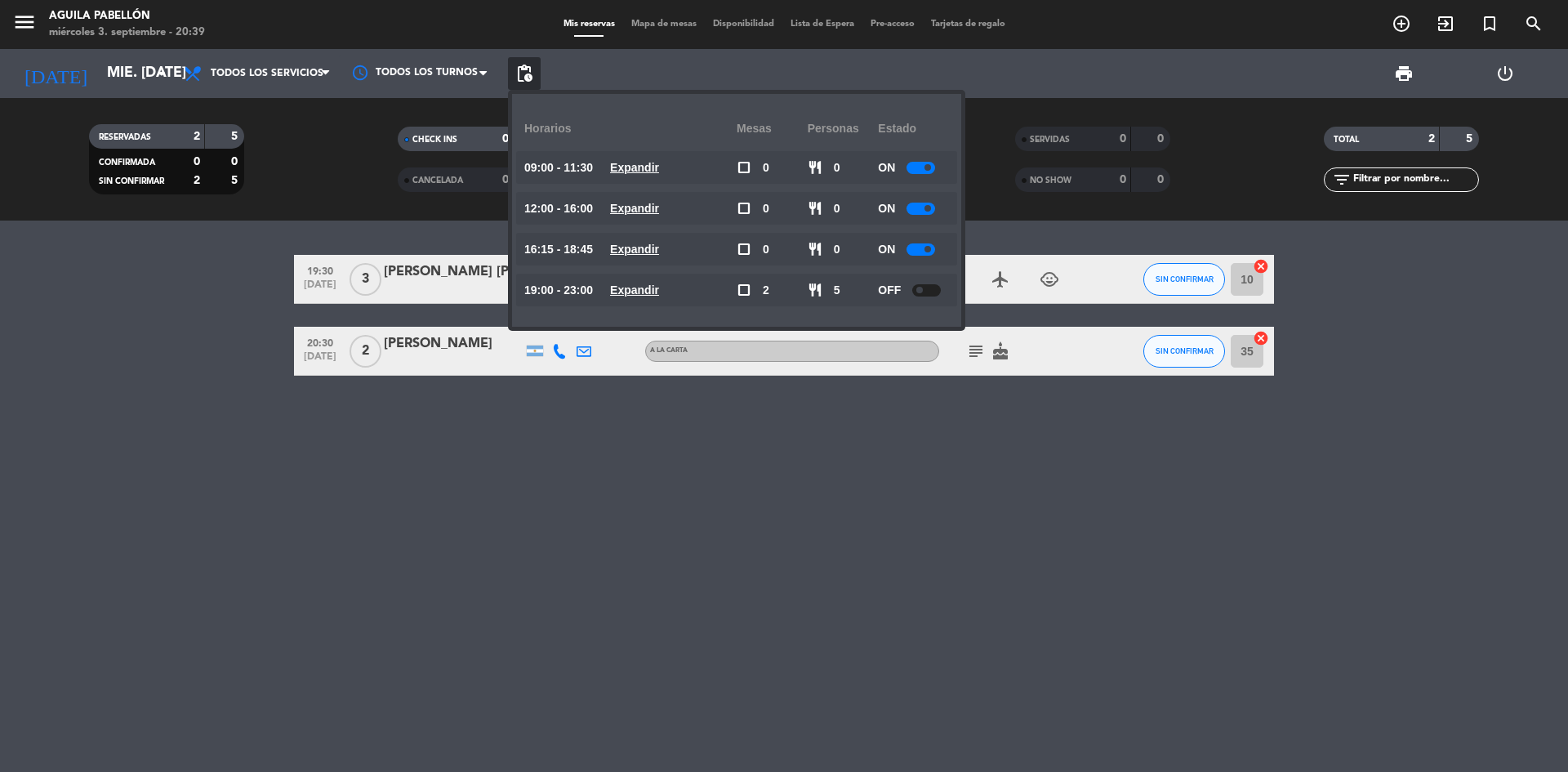
click at [924, 247] on div at bounding box center [921, 249] width 28 height 12
click at [926, 209] on div at bounding box center [921, 208] width 28 height 12
click at [875, 478] on div "19:30 [DATE] 3 [PERSON_NAME] [PERSON_NAME] A [PERSON_NAME] airplanemode_active …" at bounding box center [784, 496] width 1568 height 551
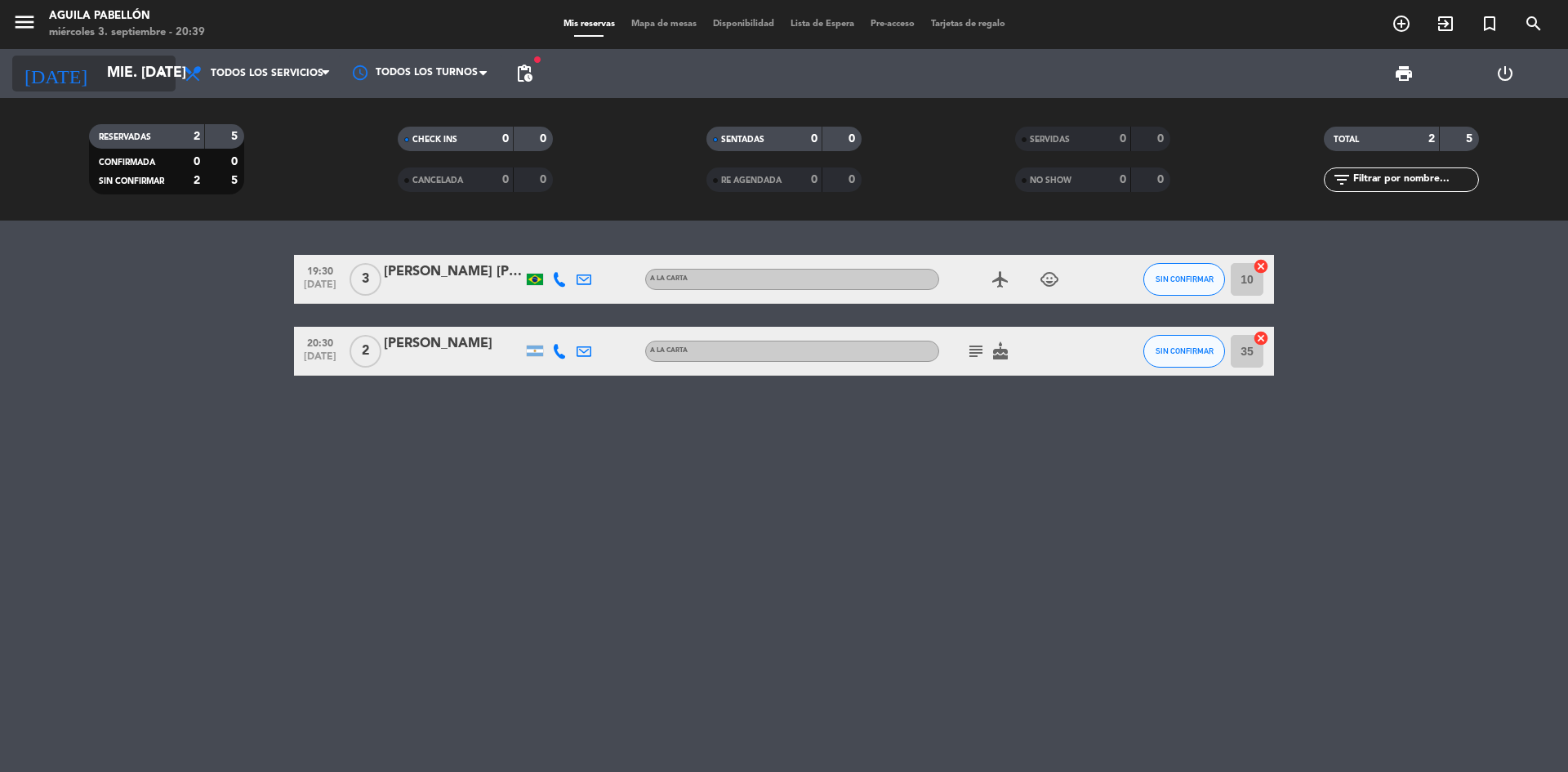
click at [104, 85] on input "mié. [DATE]" at bounding box center [194, 73] width 190 height 33
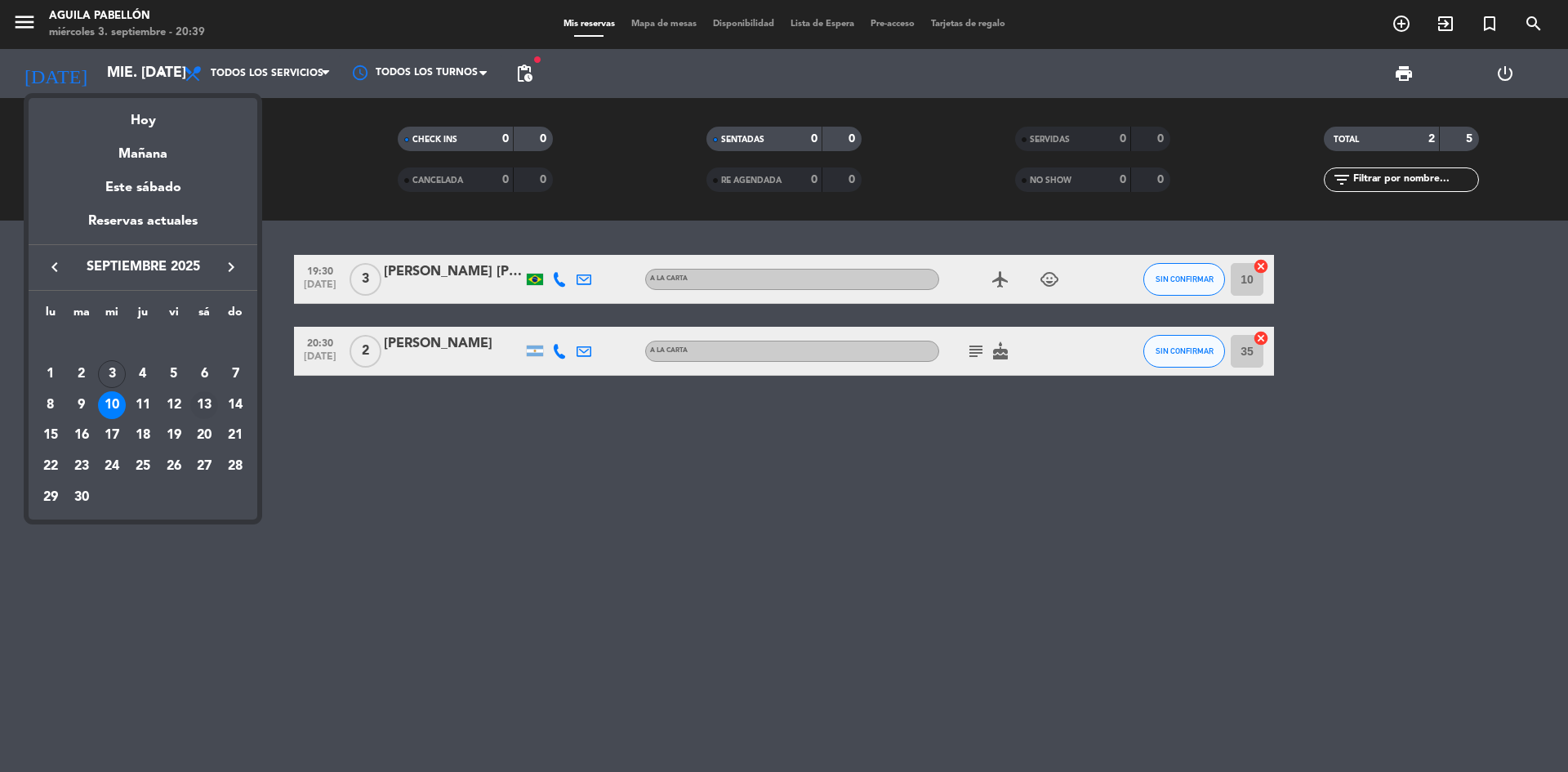
click at [201, 407] on div "13" at bounding box center [205, 405] width 28 height 28
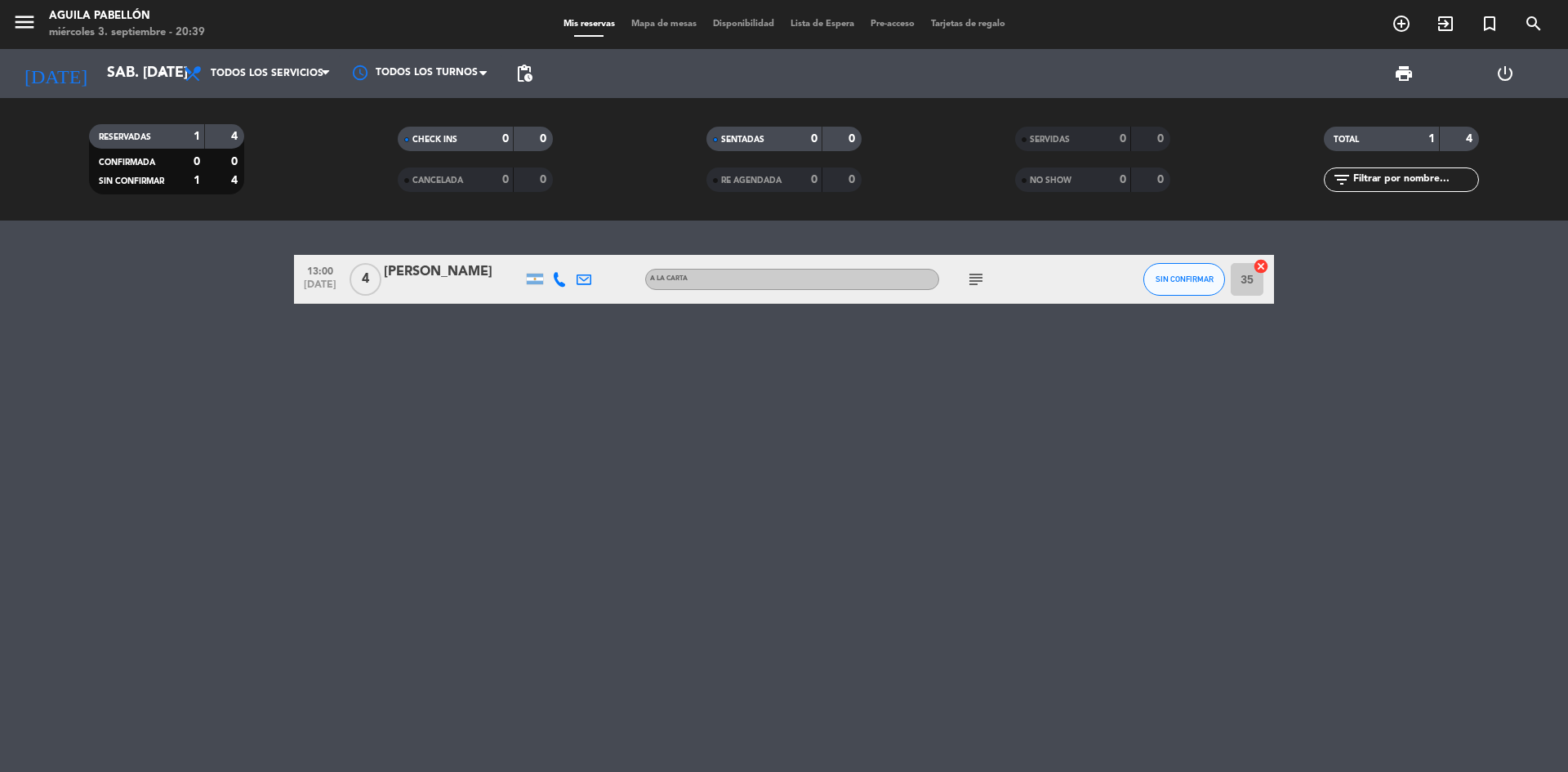
click at [535, 69] on span "pending_actions" at bounding box center [524, 73] width 33 height 33
click at [527, 80] on span "pending_actions" at bounding box center [524, 73] width 20 height 20
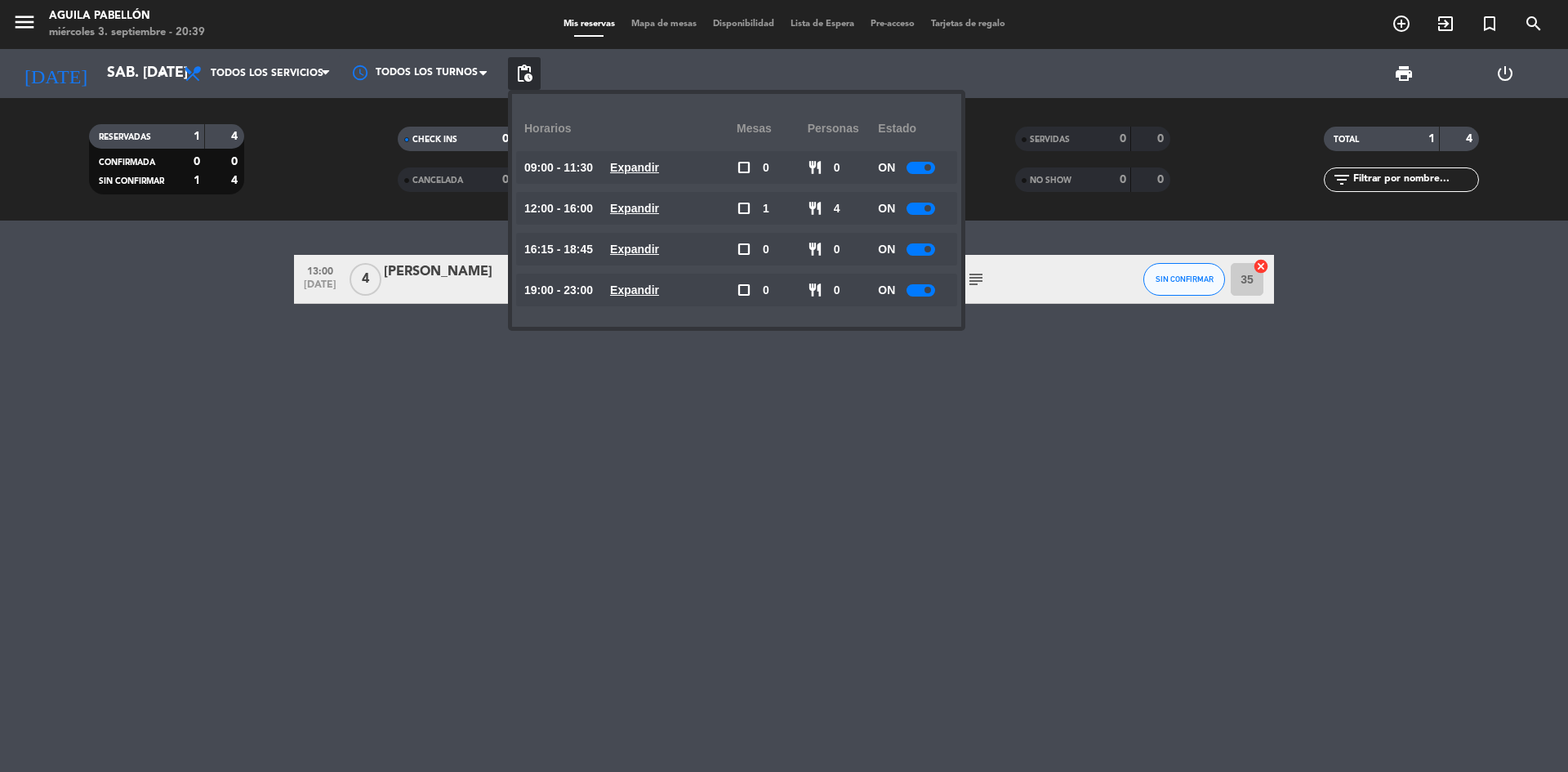
click at [923, 255] on div "ON" at bounding box center [914, 249] width 71 height 33
click at [926, 249] on span at bounding box center [927, 249] width 7 height 7
click at [931, 289] on span at bounding box center [927, 289] width 7 height 7
click at [915, 288] on div at bounding box center [921, 290] width 28 height 12
click at [660, 213] on u "Expandir" at bounding box center [634, 208] width 49 height 13
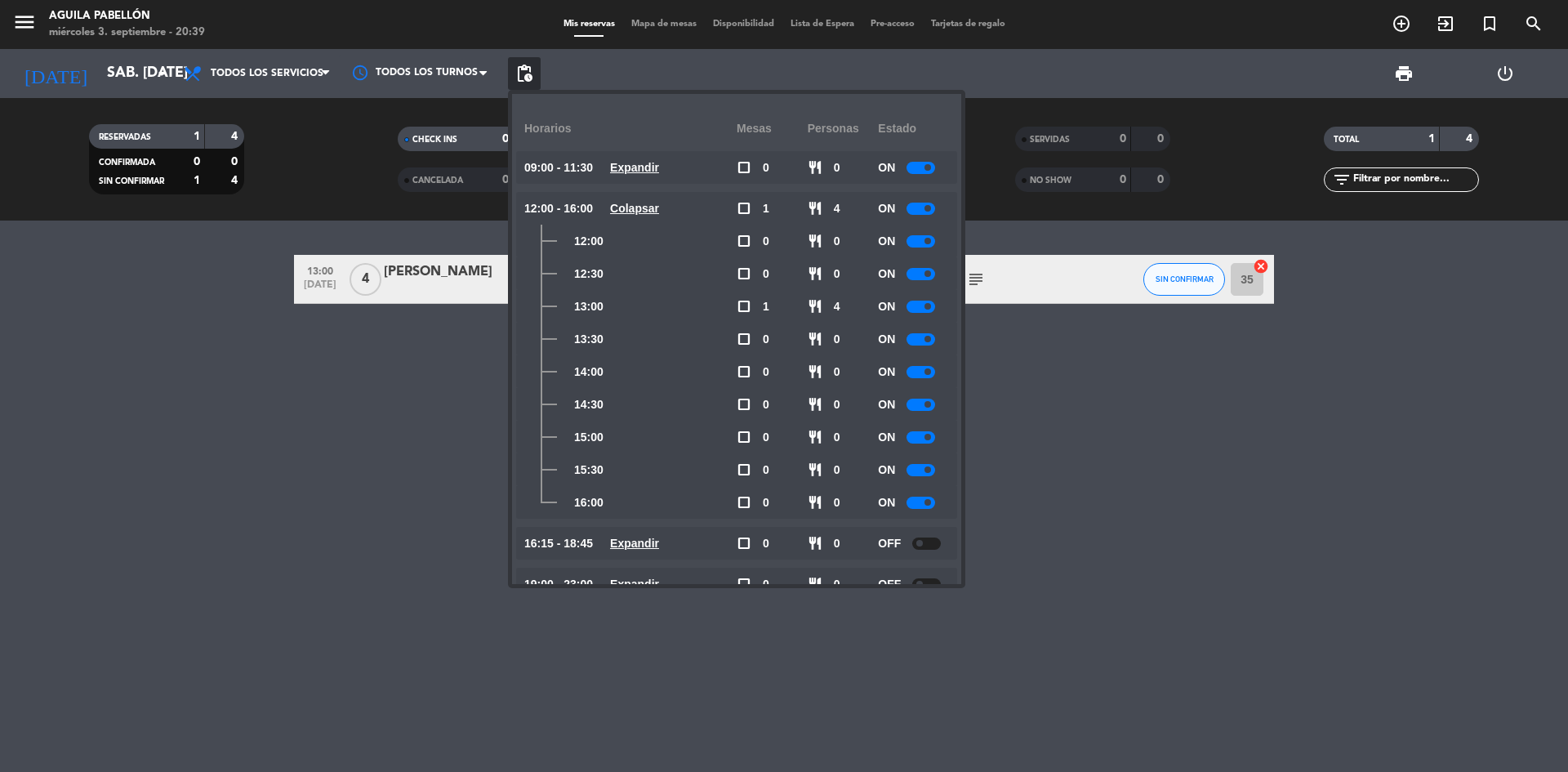
click at [921, 502] on div at bounding box center [921, 502] width 28 height 12
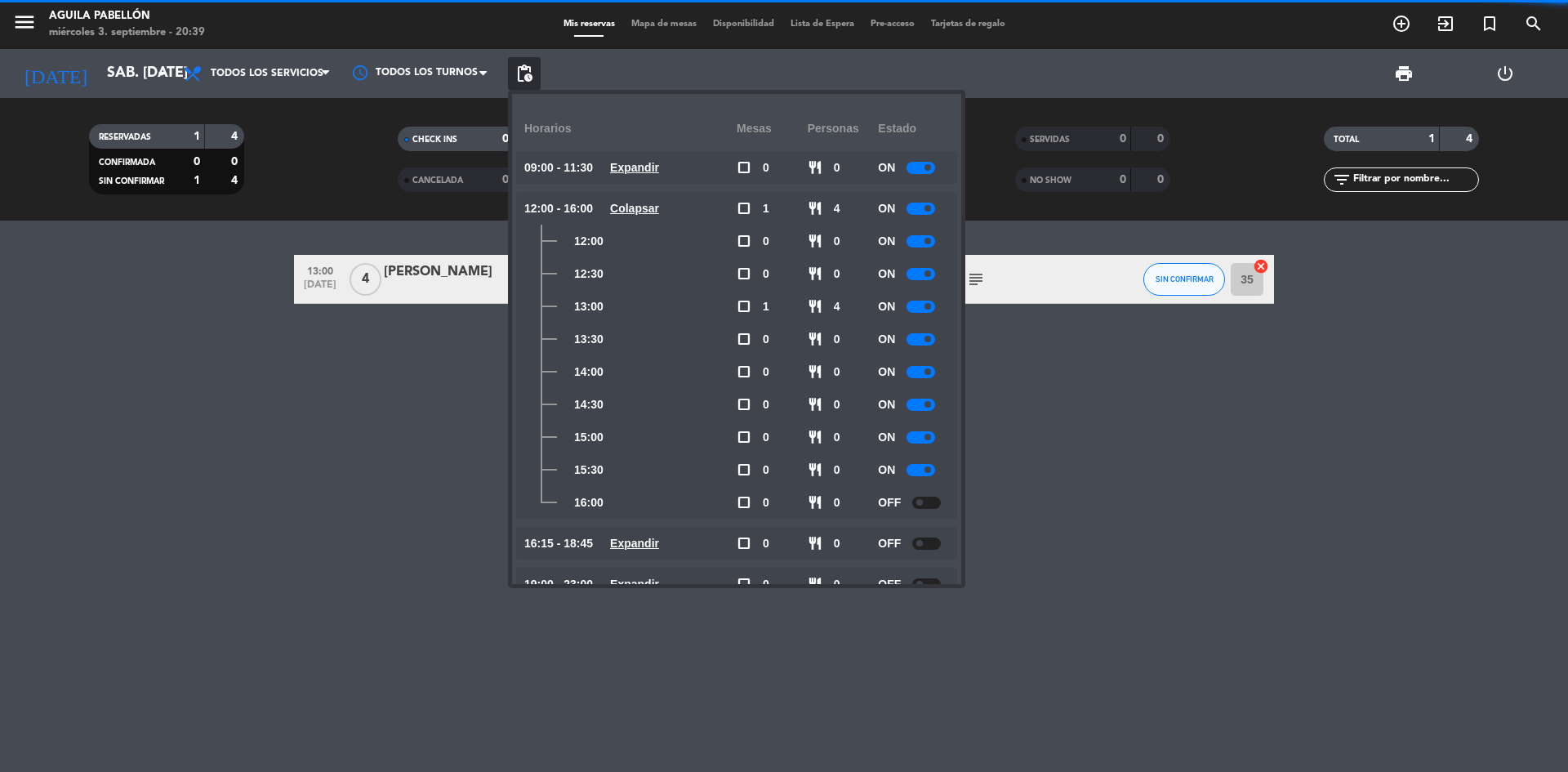
click at [916, 467] on div at bounding box center [921, 470] width 28 height 12
click at [1053, 465] on div "13:00 [DATE] 4 [PERSON_NAME] A [PERSON_NAME] subject SIN CONFIRMAR 35 cancel" at bounding box center [784, 496] width 1568 height 551
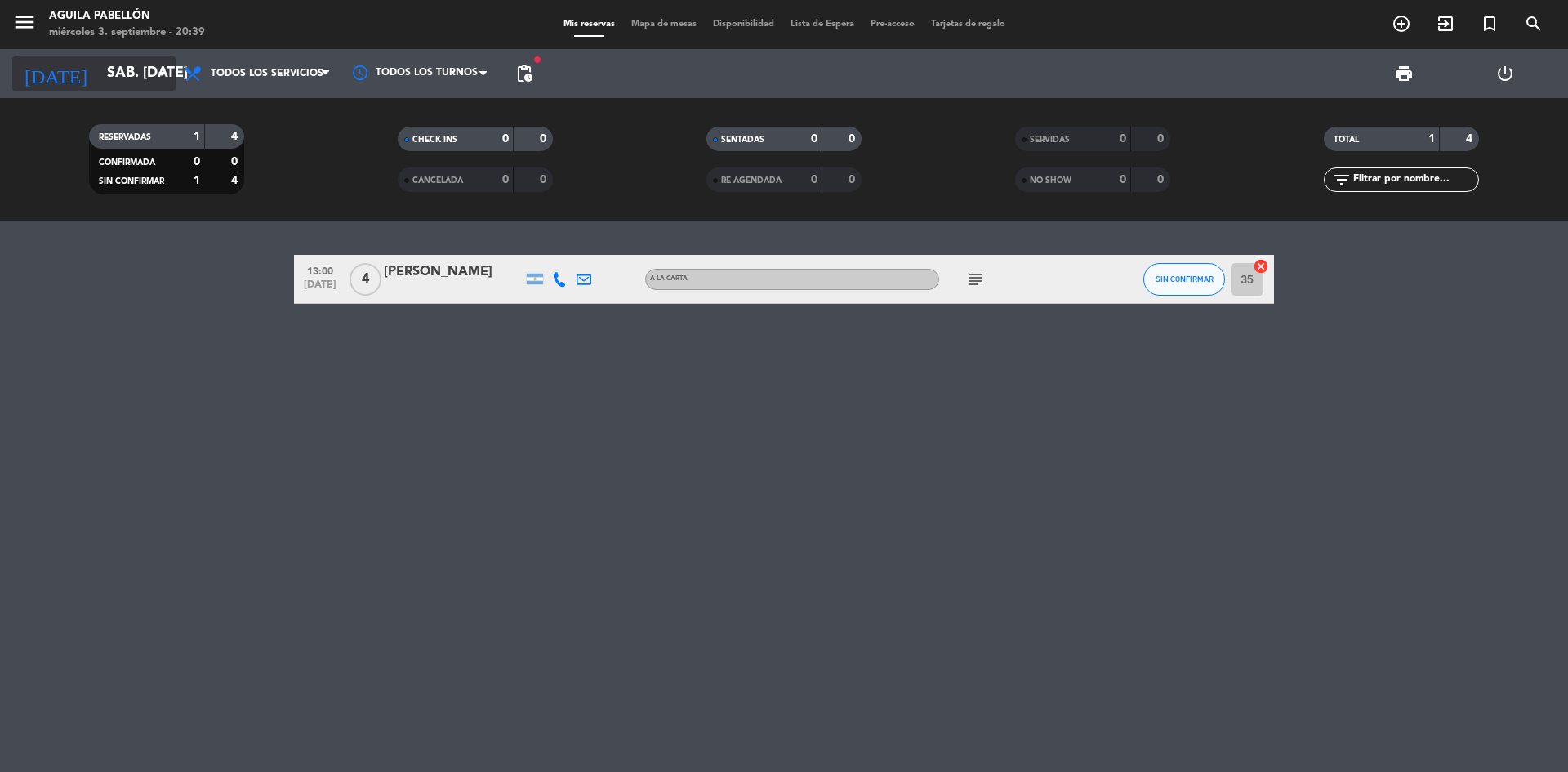
click at [146, 66] on input "sáb. [DATE]" at bounding box center [194, 73] width 190 height 33
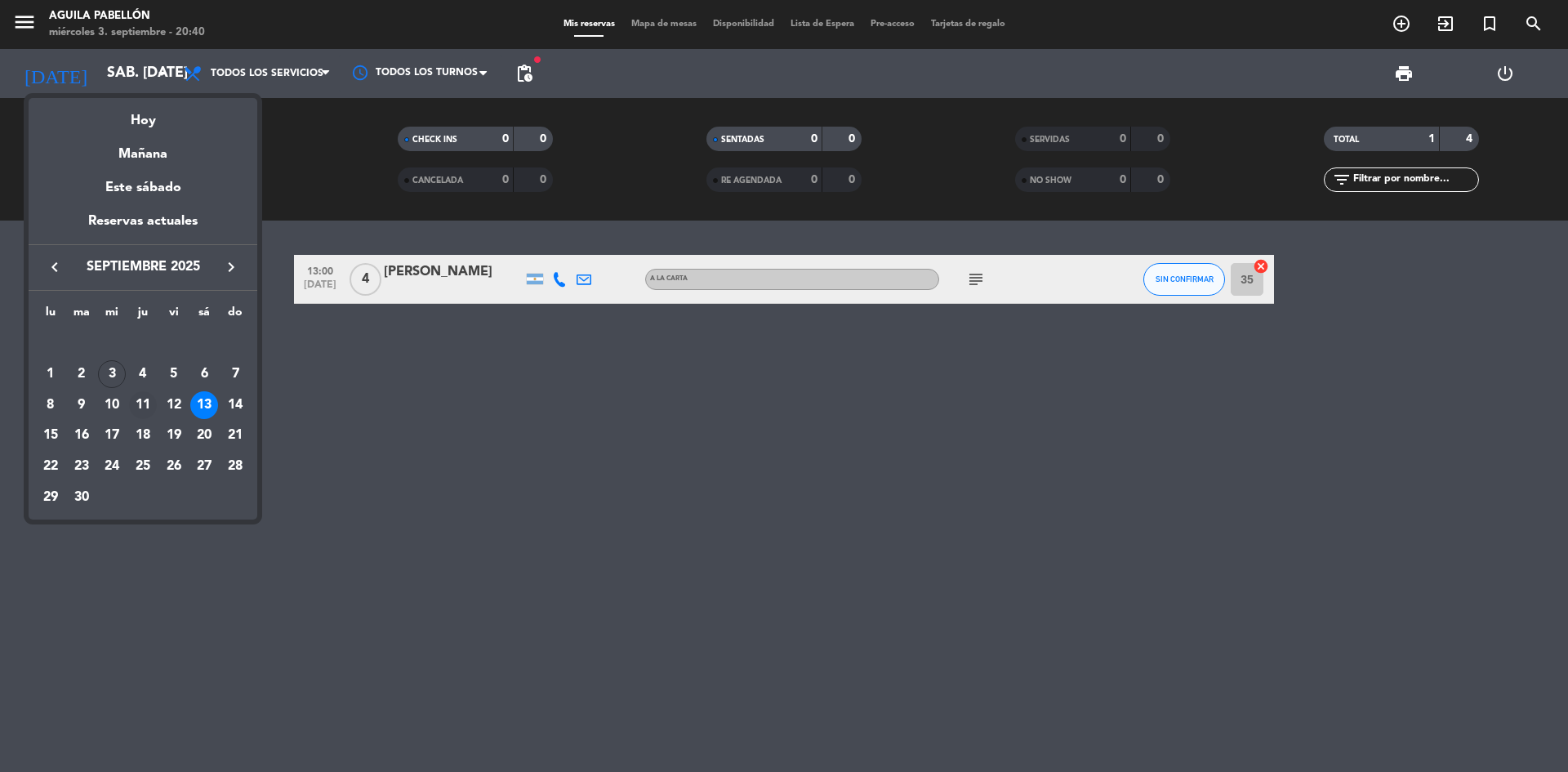
click at [147, 405] on div "11" at bounding box center [143, 405] width 28 height 28
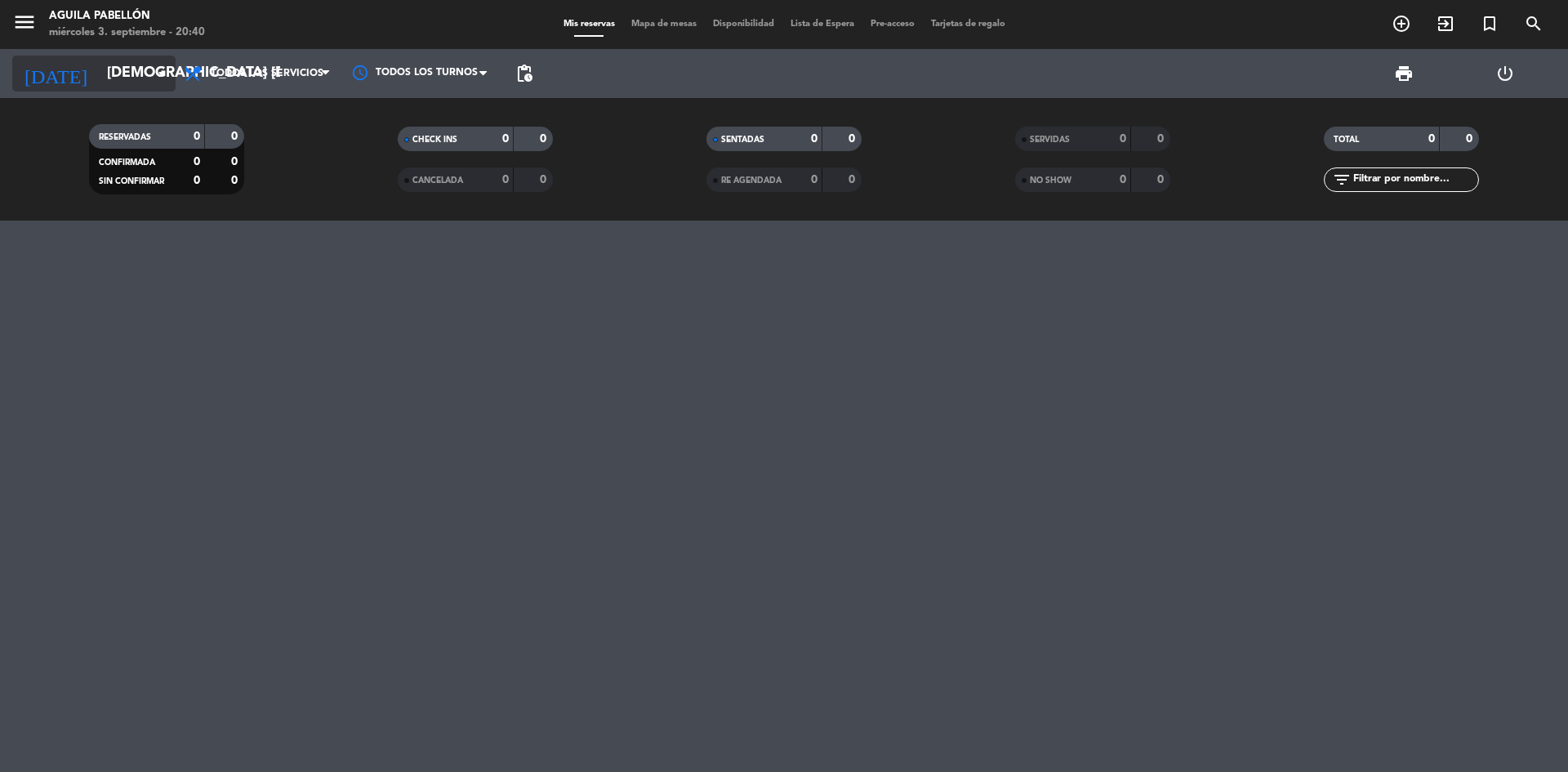
click at [122, 69] on input "[DEMOGRAPHIC_DATA] [DATE]" at bounding box center [194, 73] width 190 height 33
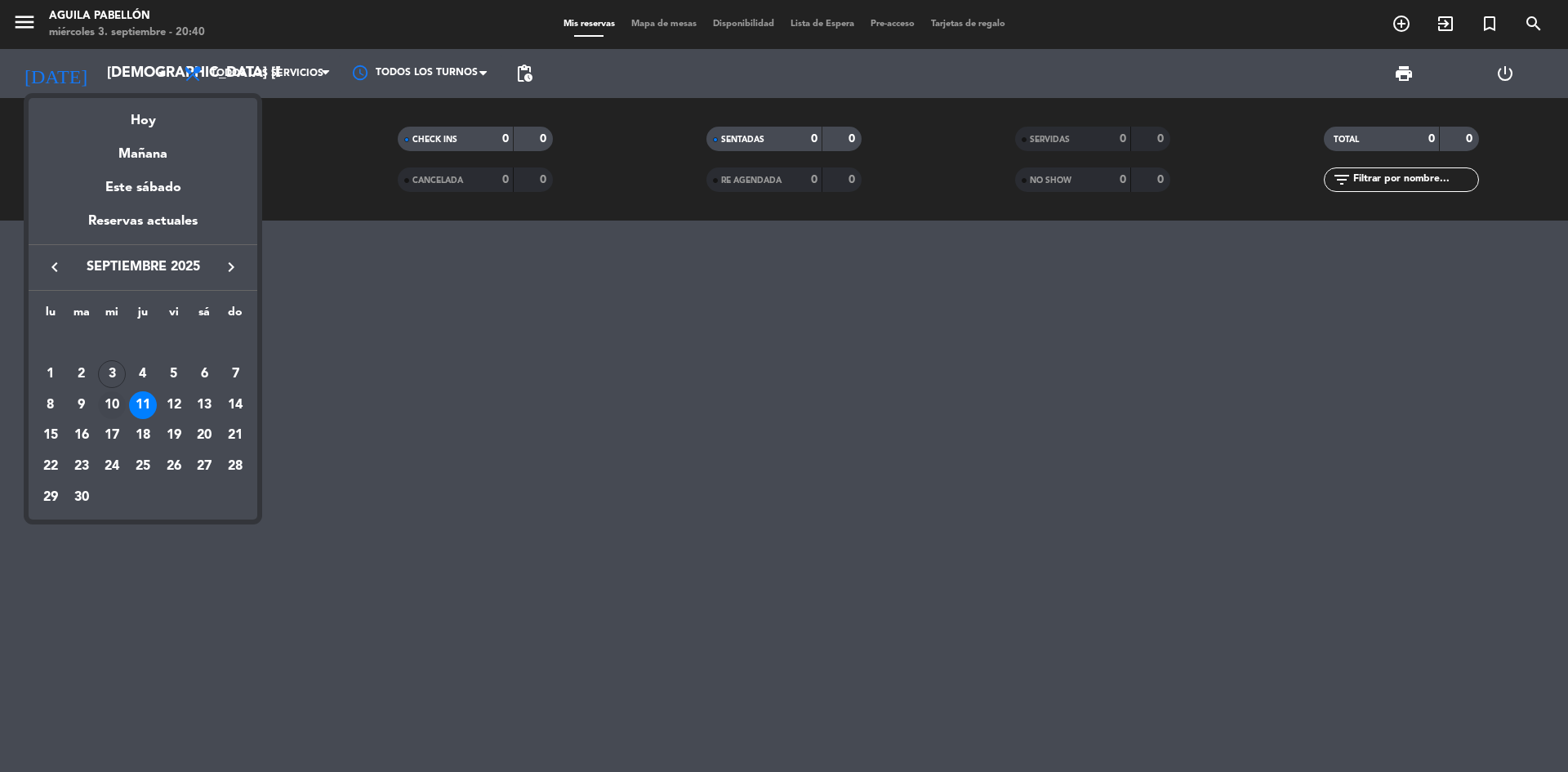
click at [115, 409] on div "10" at bounding box center [112, 405] width 28 height 28
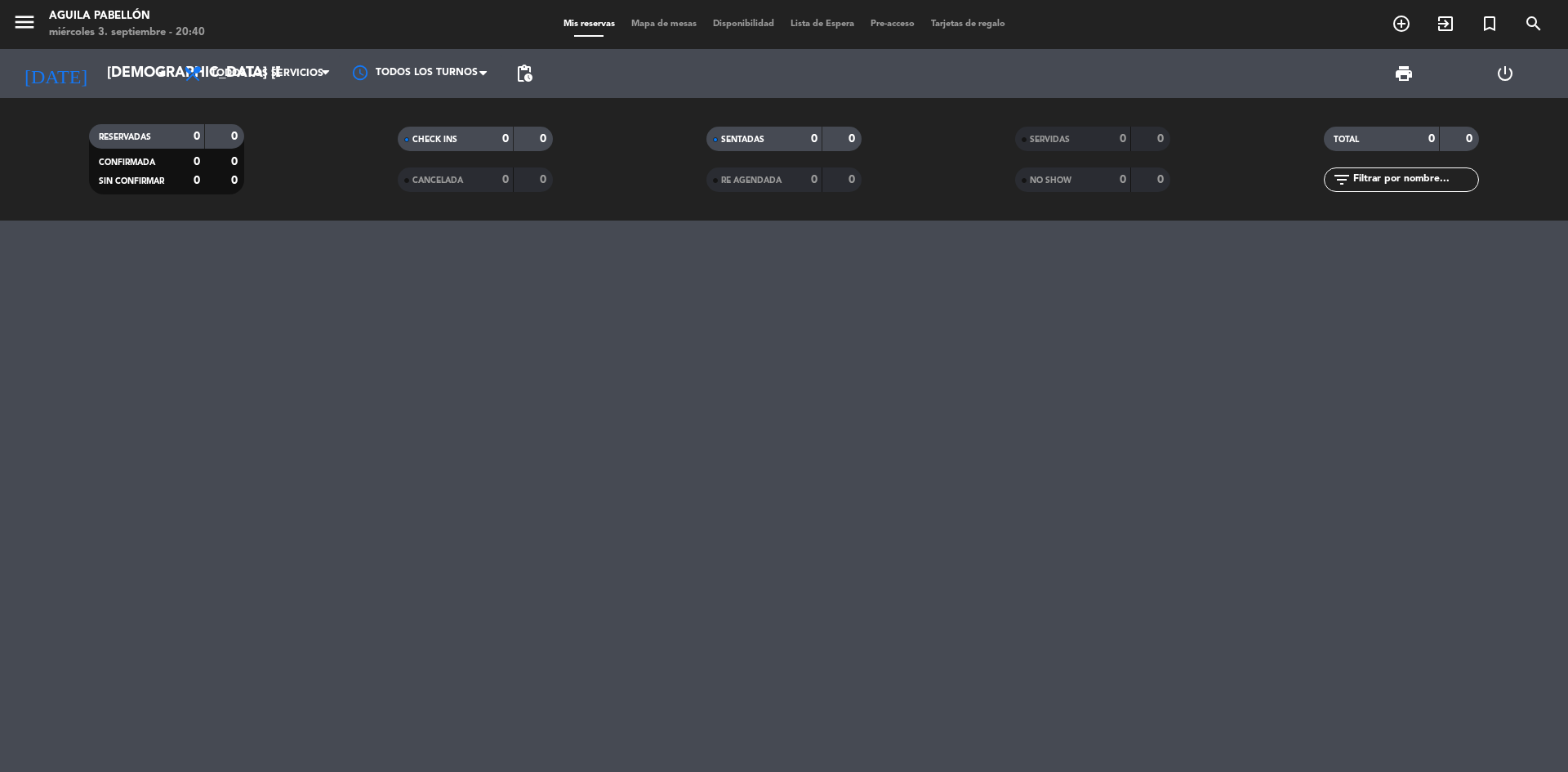
type input "mié. [DATE]"
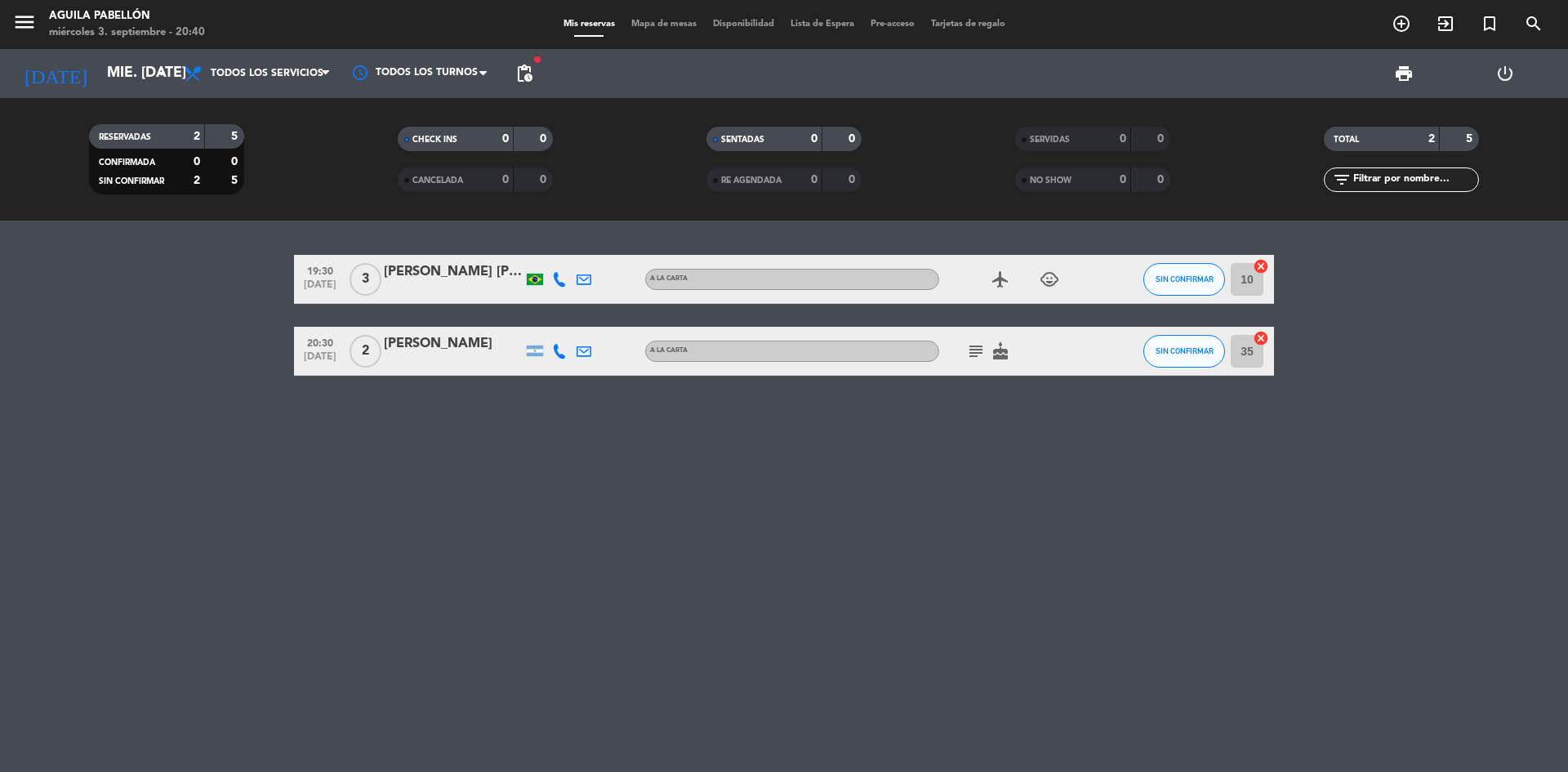
click at [981, 350] on icon "subject" at bounding box center [975, 350] width 20 height 20
click at [885, 462] on div "19:30 [DATE] 3 [PERSON_NAME] [PERSON_NAME] A [PERSON_NAME] airplanemode_active …" at bounding box center [784, 496] width 1568 height 551
click at [118, 75] on input "mié. [DATE]" at bounding box center [194, 73] width 190 height 33
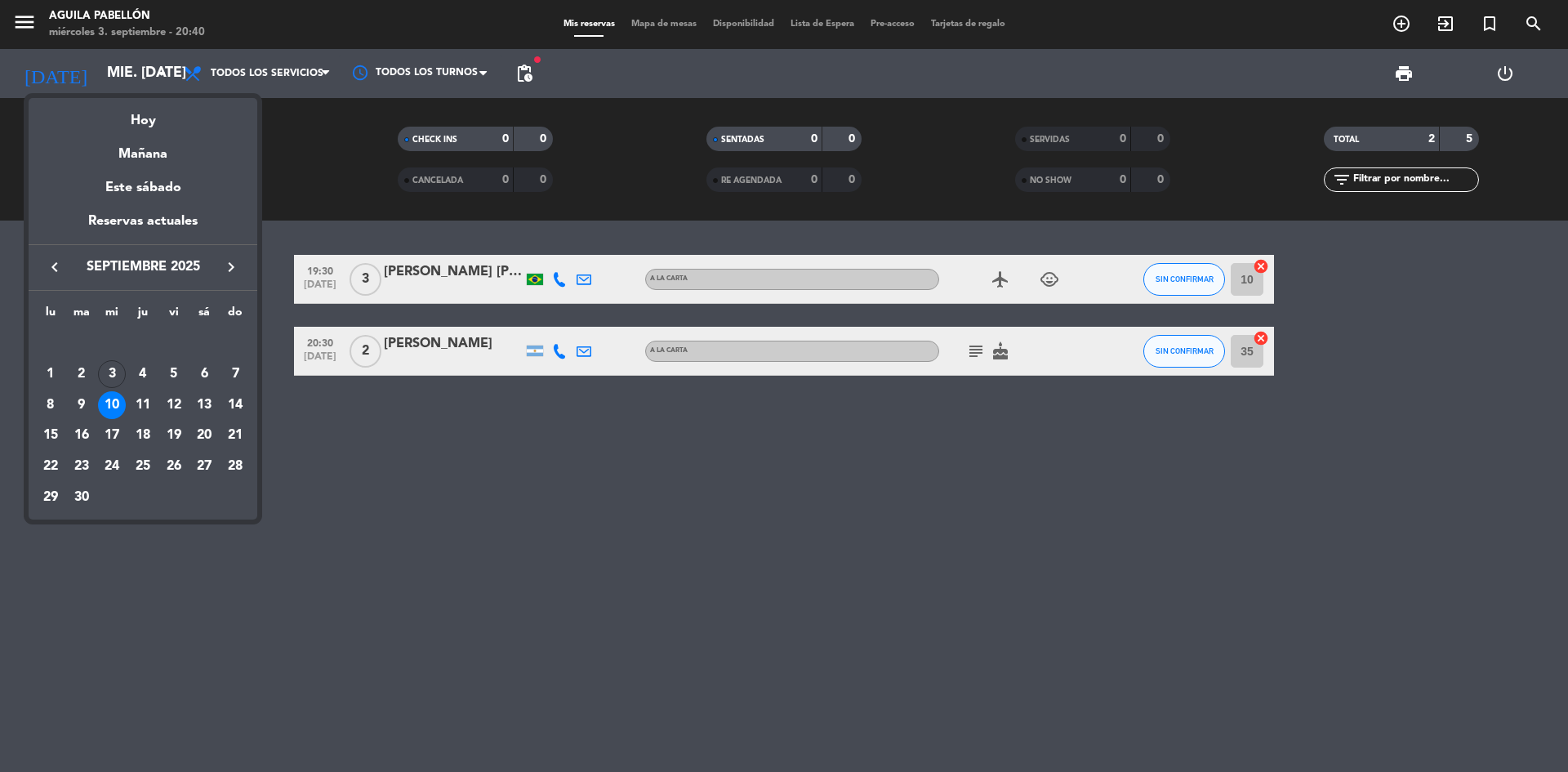
click at [820, 441] on div at bounding box center [784, 386] width 1568 height 772
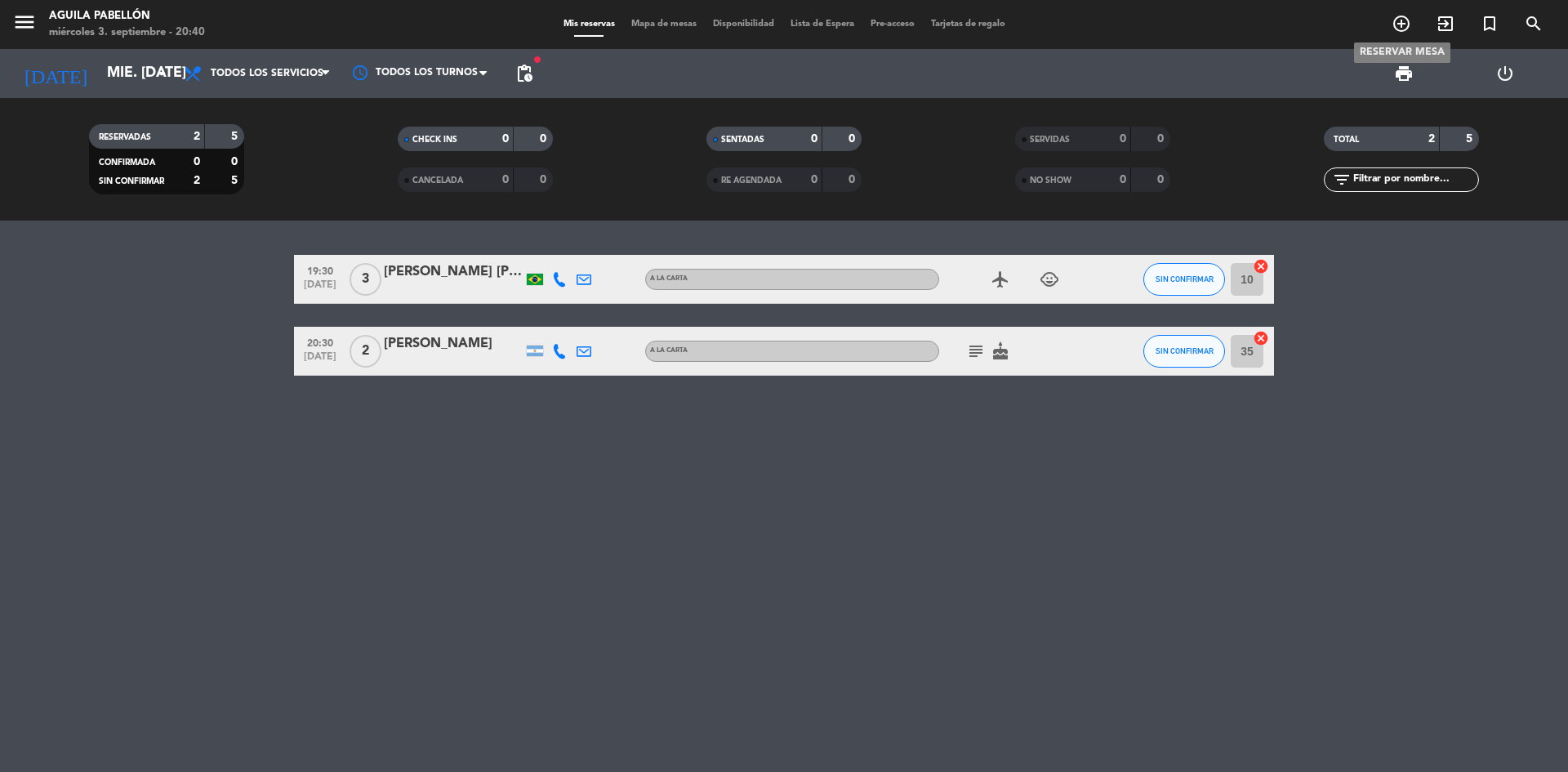
click at [1403, 25] on icon "add_circle_outline" at bounding box center [1401, 23] width 20 height 20
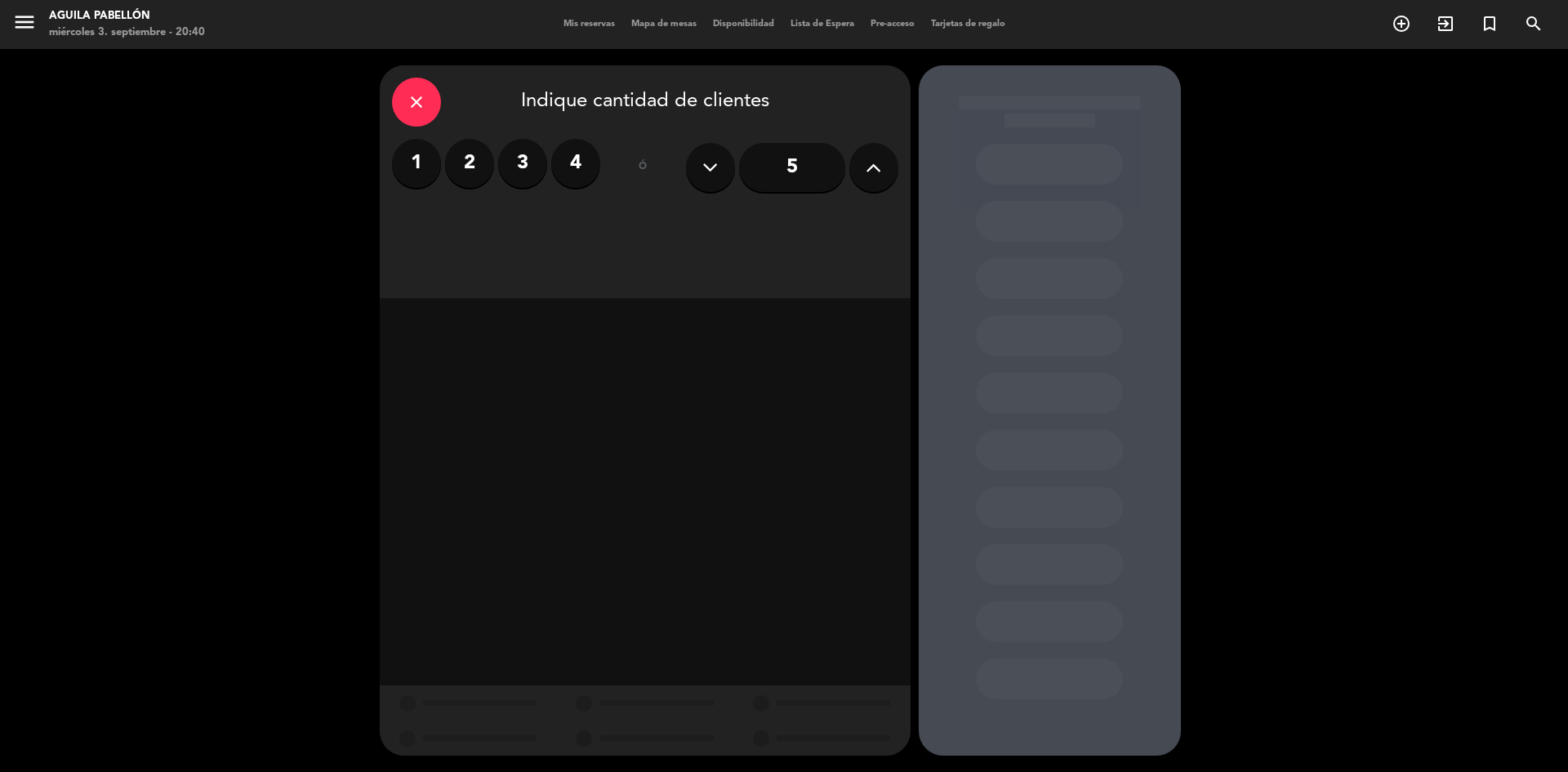
click at [795, 173] on input "5" at bounding box center [792, 167] width 106 height 49
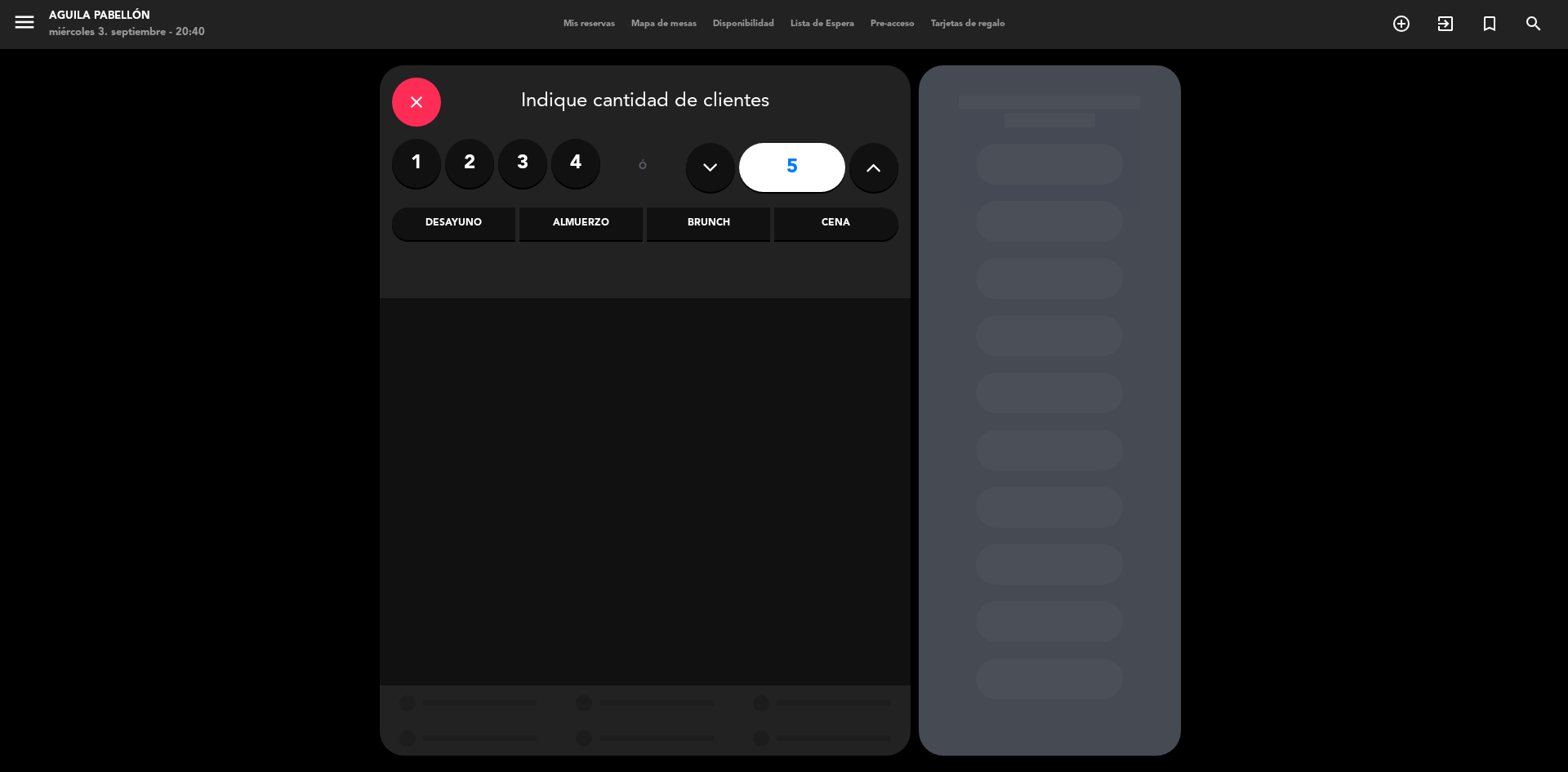
click at [407, 92] on icon "close" at bounding box center [416, 101] width 20 height 20
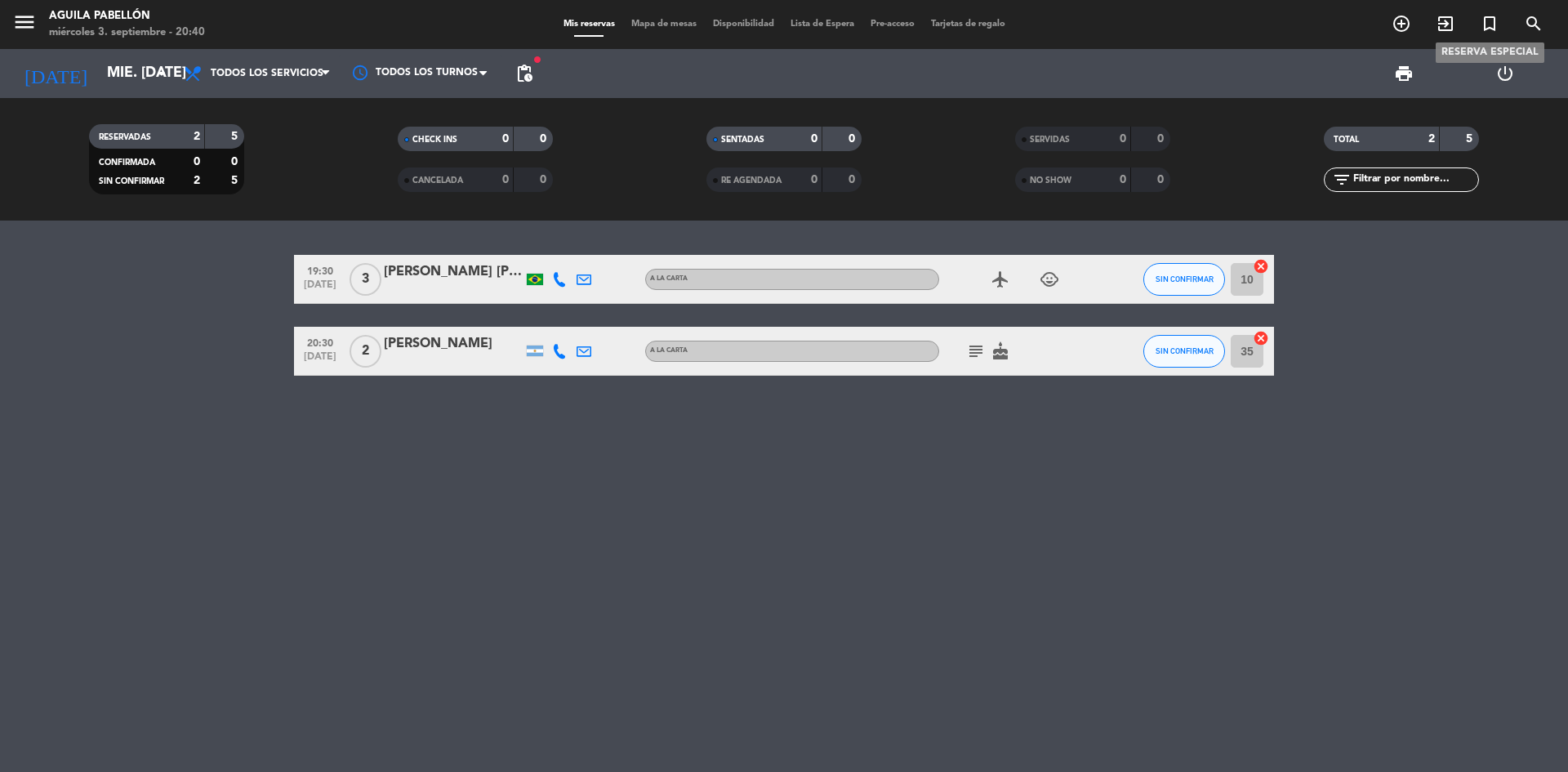
click at [1491, 29] on icon "turned_in_not" at bounding box center [1489, 23] width 20 height 20
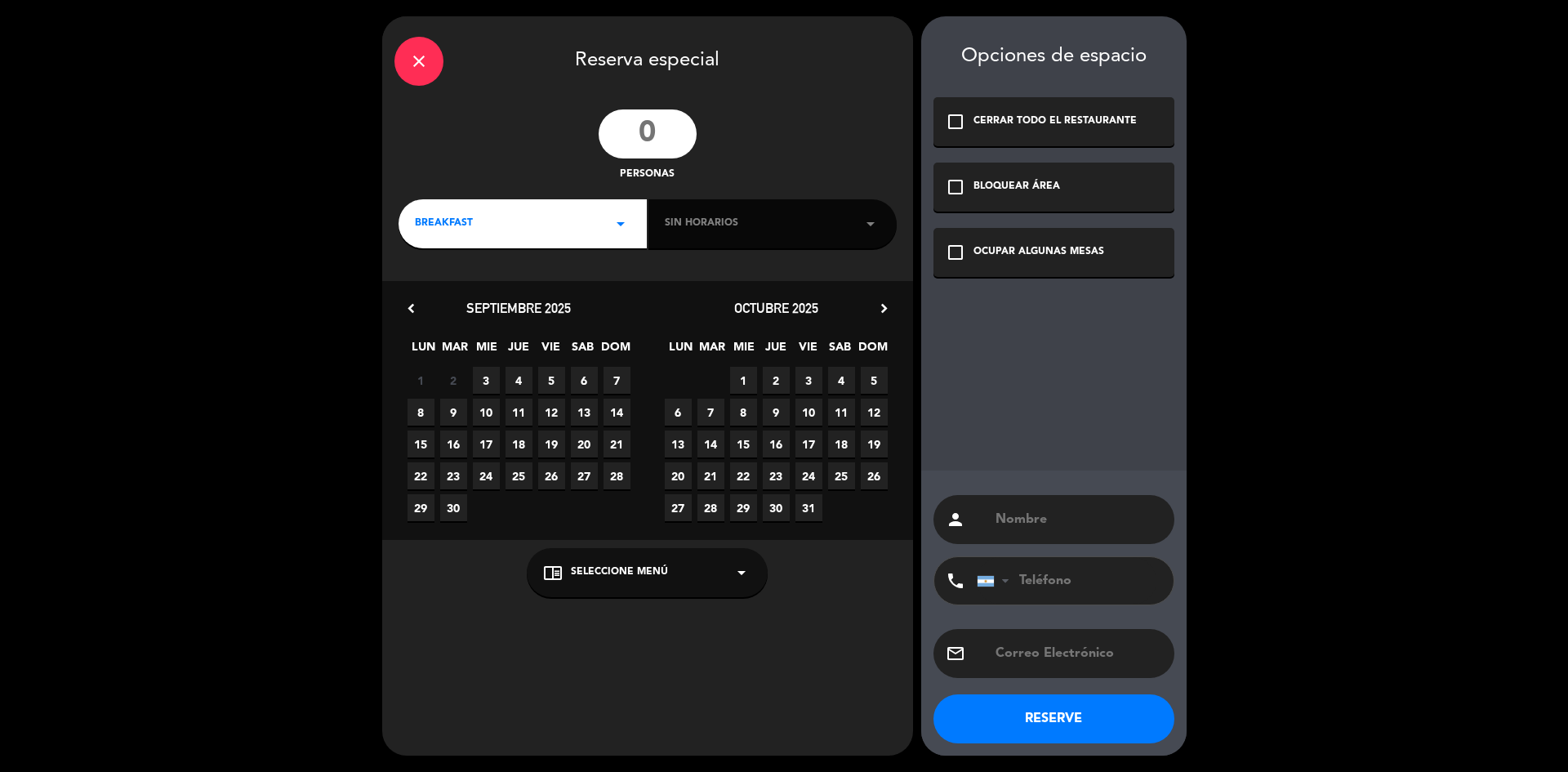
click at [658, 134] on input "number" at bounding box center [647, 133] width 98 height 49
type input "1"
type input "2"
type input "160"
click at [595, 233] on div "BREAKFAST arrow_drop_down" at bounding box center [522, 224] width 248 height 49
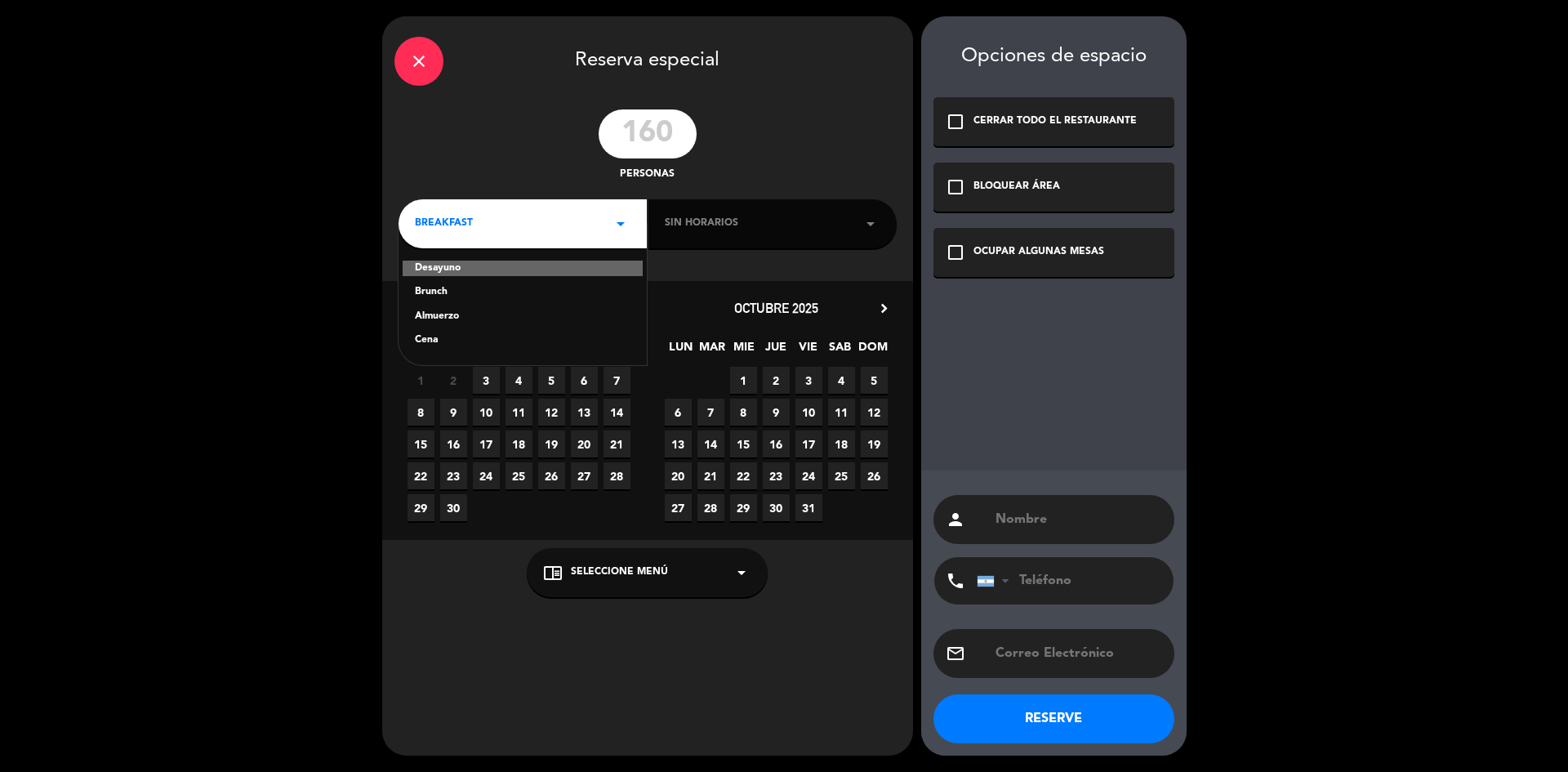
click at [449, 344] on div "Cena" at bounding box center [523, 340] width 216 height 16
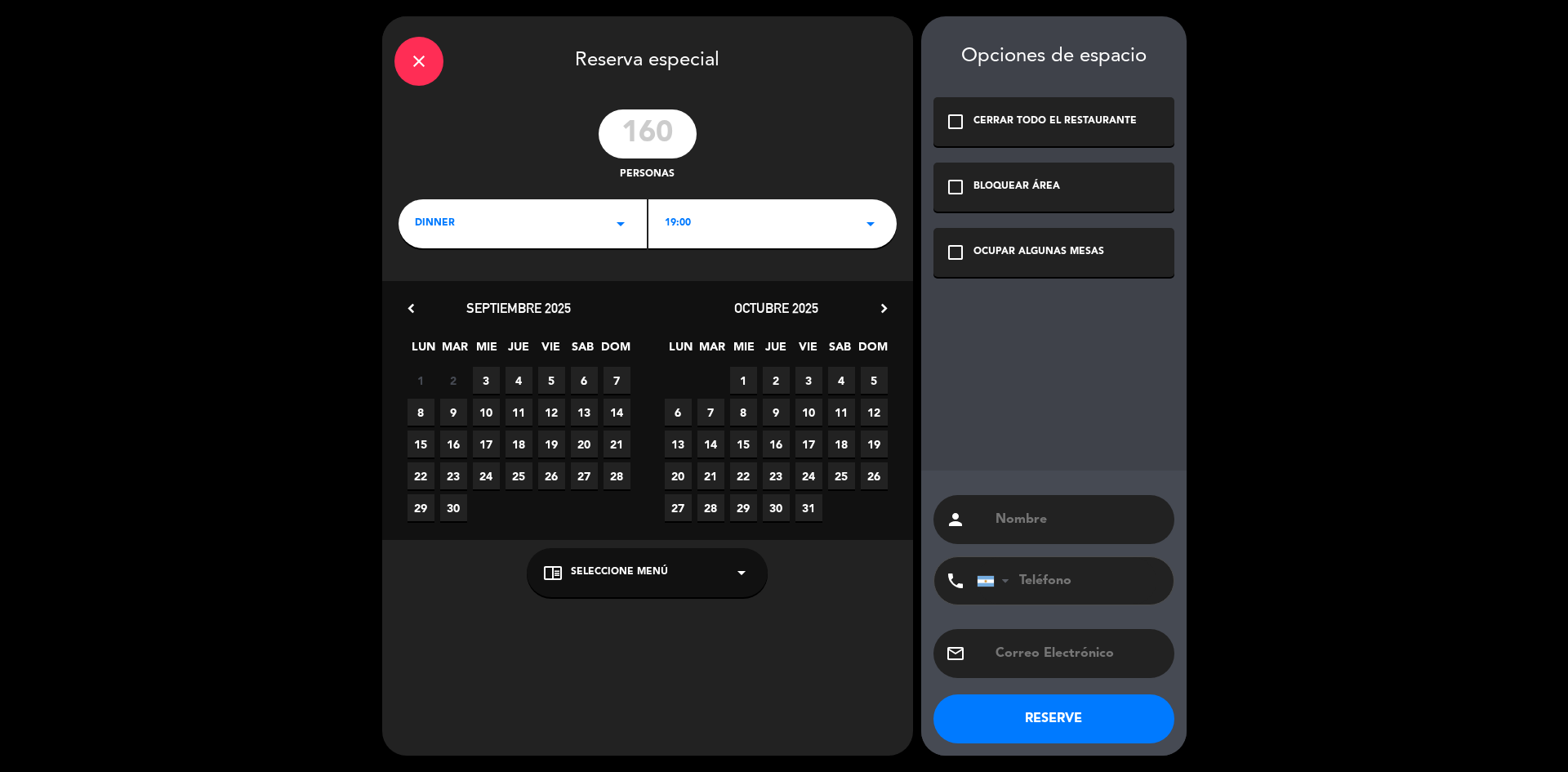
click at [485, 413] on span "10" at bounding box center [486, 411] width 27 height 27
click at [960, 124] on icon "check_box_outline_blank" at bounding box center [955, 121] width 20 height 20
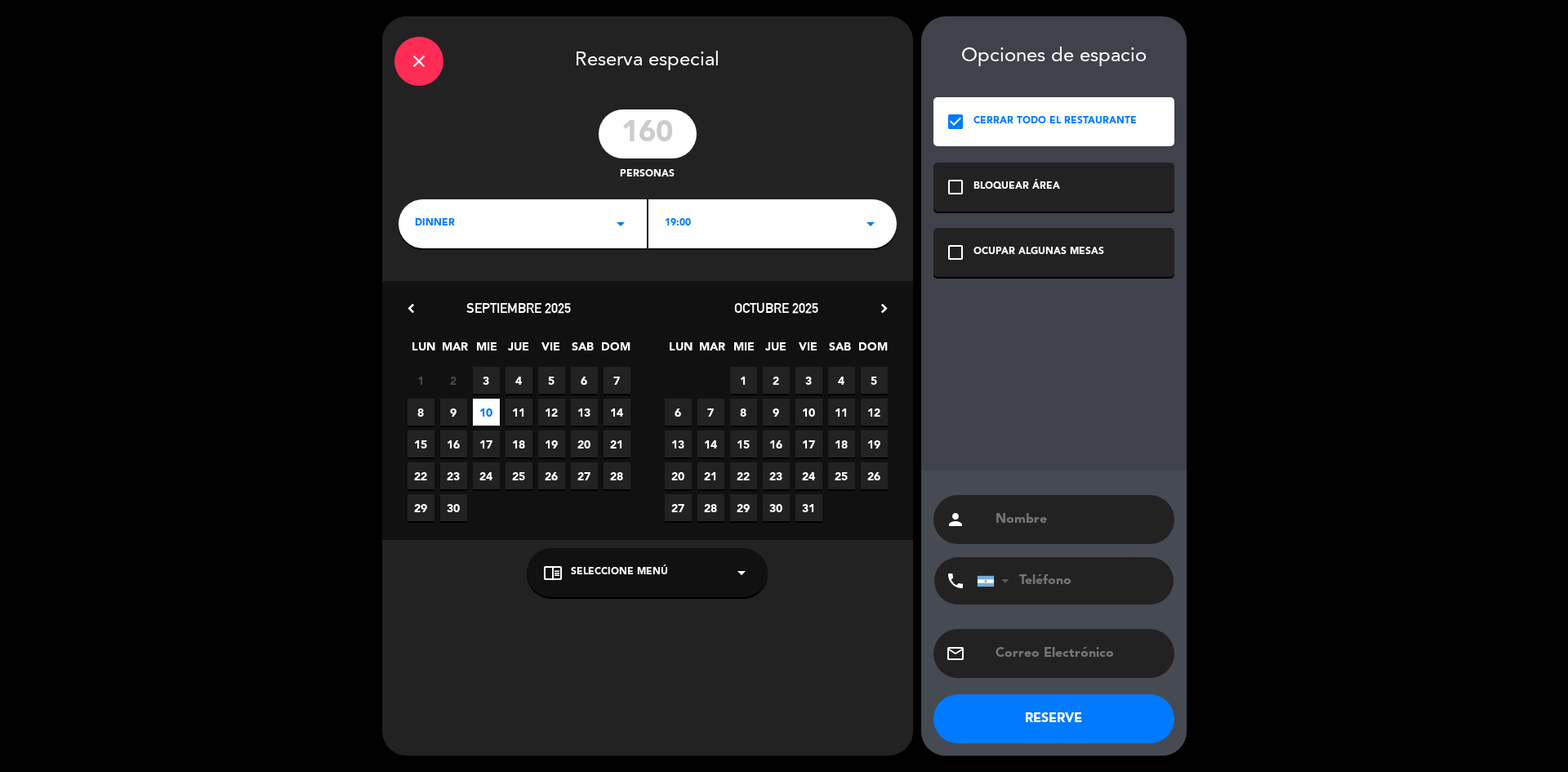
click at [1017, 519] on input "text" at bounding box center [1078, 519] width 168 height 23
type input "Evento [PERSON_NAME]"
click at [1024, 717] on button "RESERVE" at bounding box center [1054, 718] width 241 height 49
